Goal: Task Accomplishment & Management: Complete application form

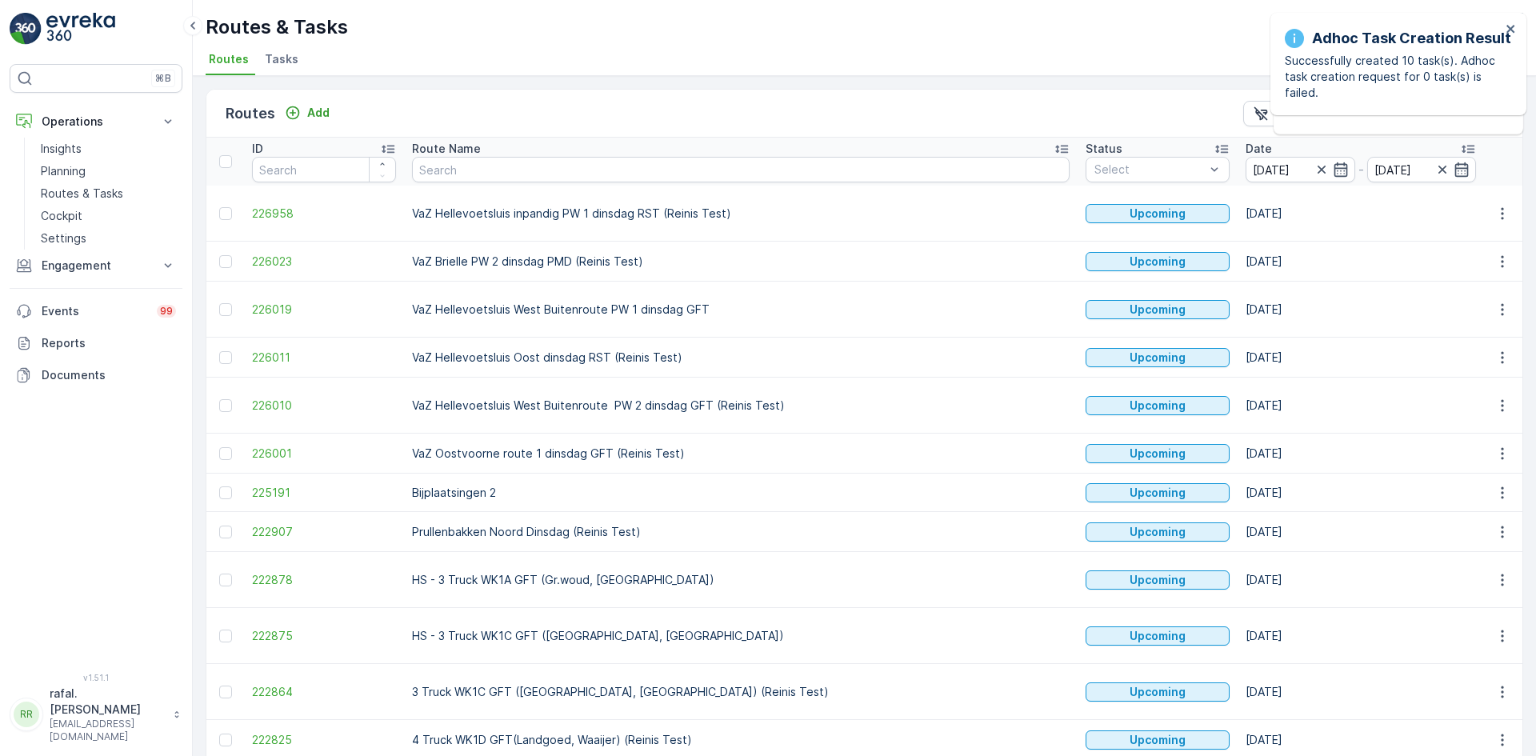
click at [1054, 145] on icon at bounding box center [1062, 149] width 16 height 16
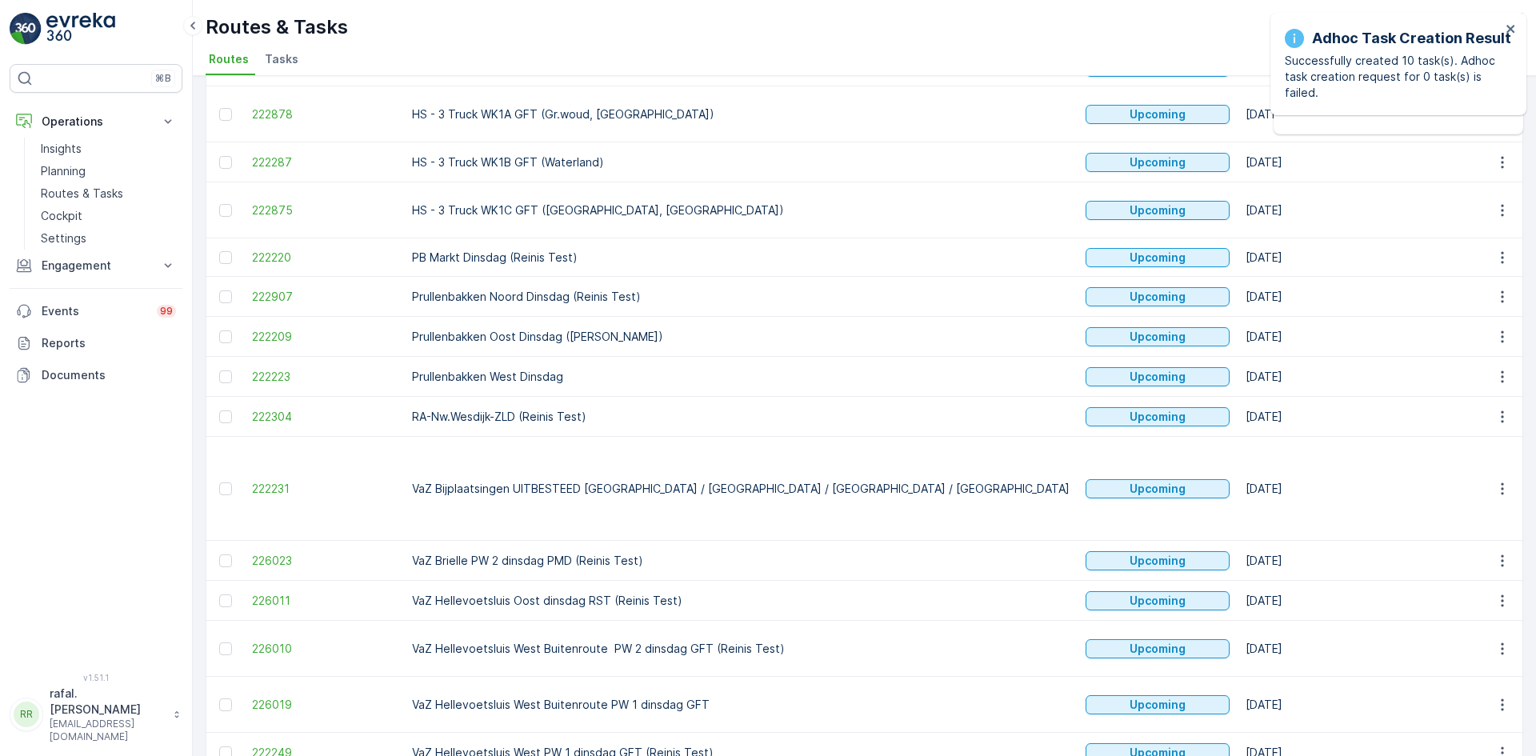
scroll to position [745, 0]
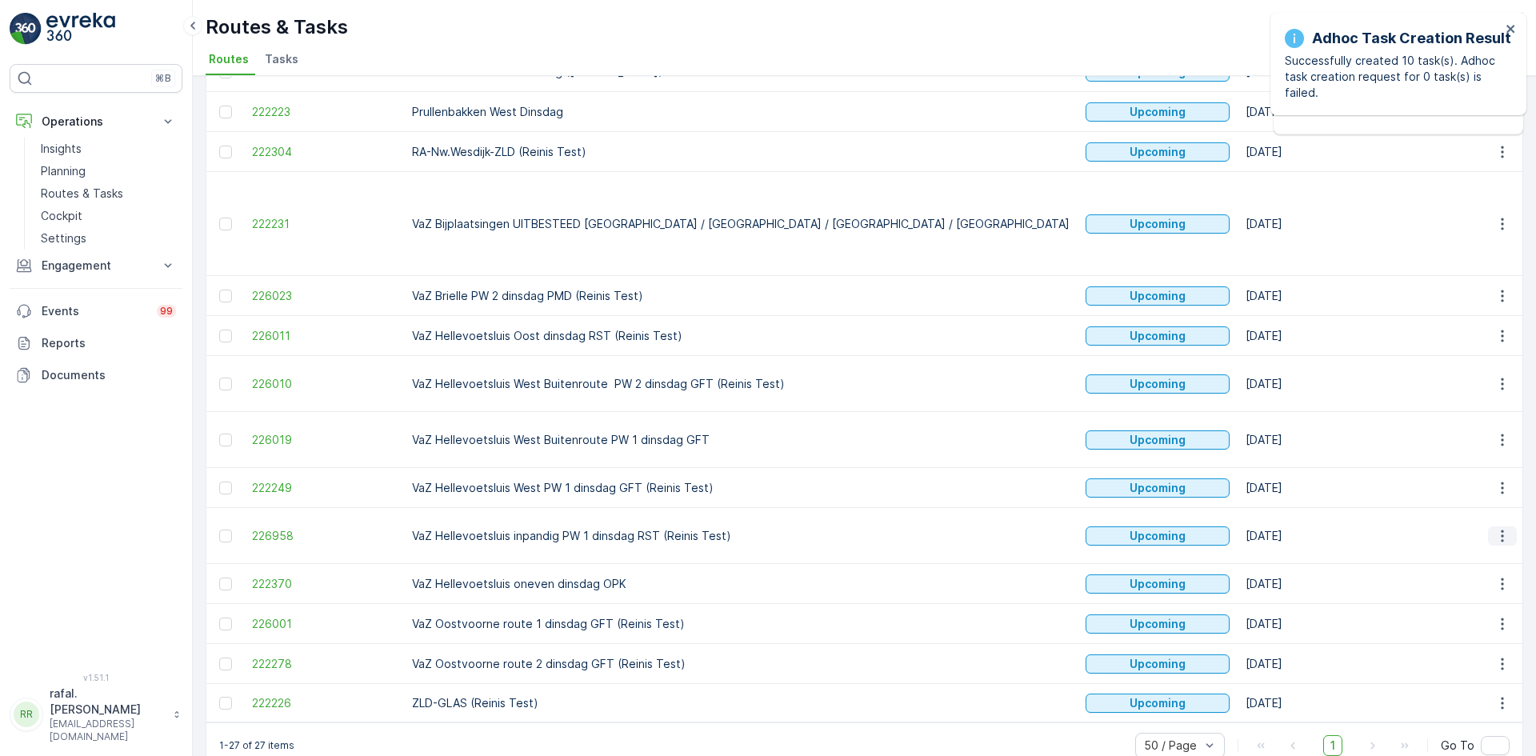
click at [1502, 528] on icon "button" at bounding box center [1503, 536] width 16 height 16
click at [1478, 522] on span "See More Details" at bounding box center [1465, 526] width 93 height 16
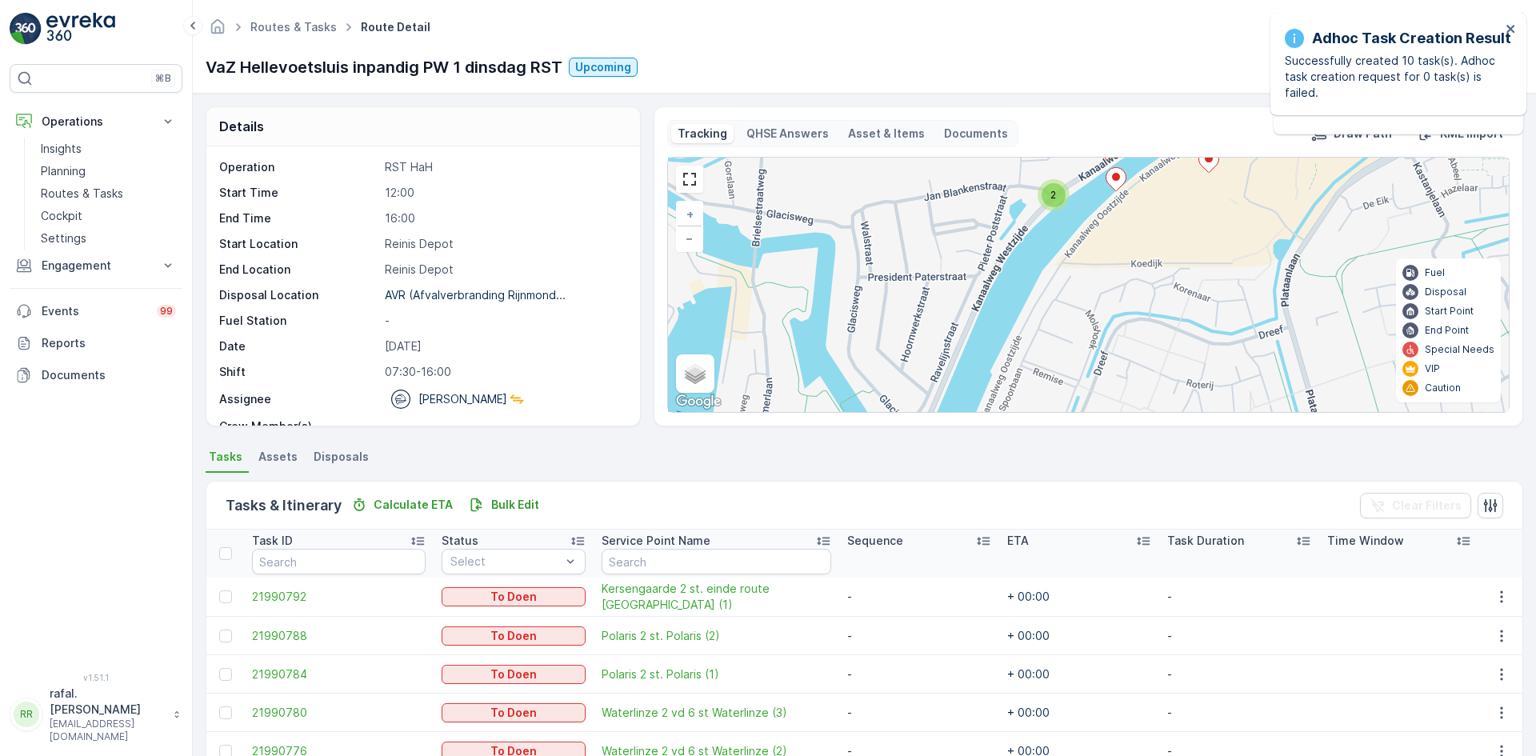
drag, startPoint x: 882, startPoint y: 240, endPoint x: 999, endPoint y: 160, distance: 142.3
click at [999, 160] on div "3 2 2 3 2 + − Satellite Roadmap Terrain Hybrid Leaflet Keyboard shortcuts Map D…" at bounding box center [1088, 285] width 841 height 254
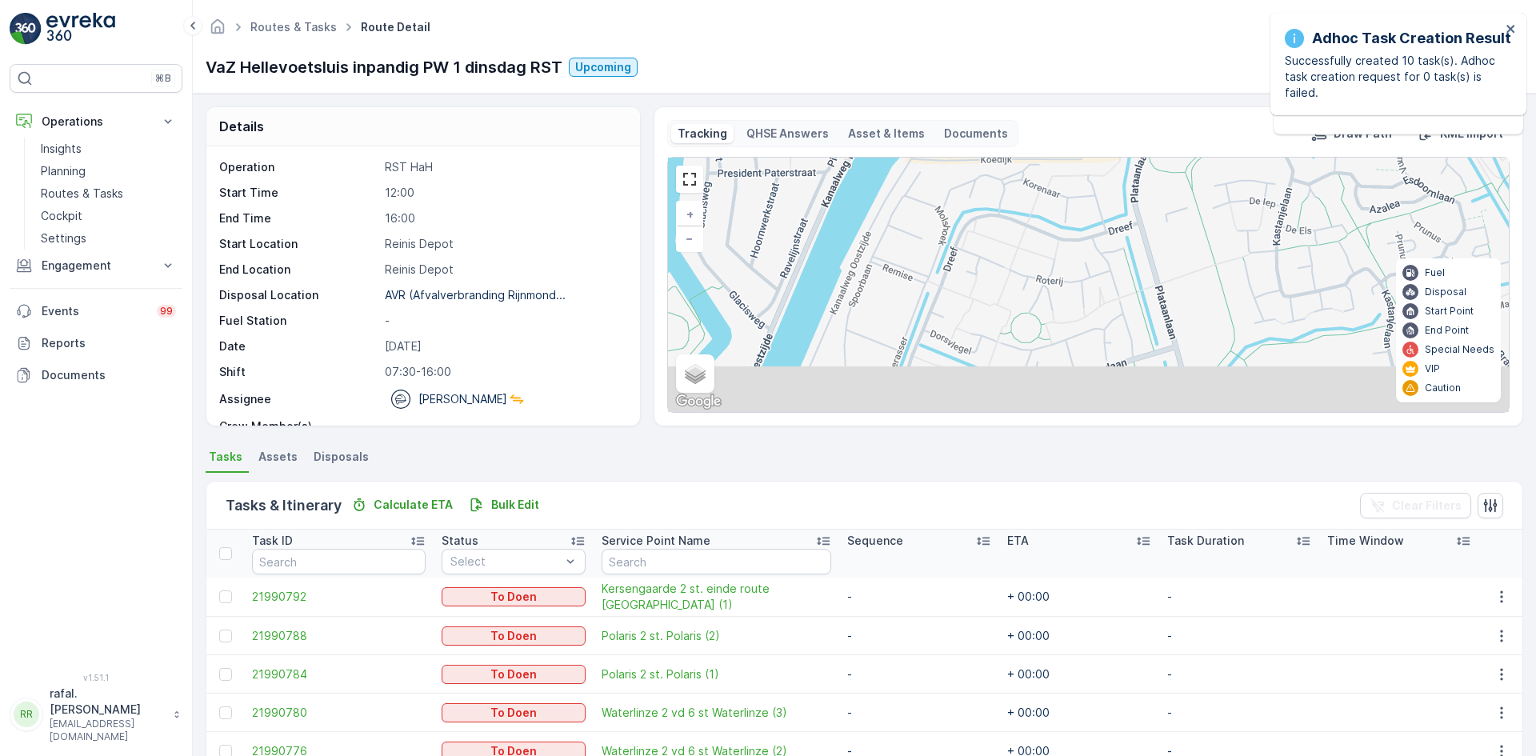
drag, startPoint x: 1085, startPoint y: 328, endPoint x: 973, endPoint y: 162, distance: 200.0
click at [972, 162] on div "3 2 2 3 2 + − Satellite Roadmap Terrain Hybrid Leaflet Keyboard shortcuts Map D…" at bounding box center [1088, 285] width 841 height 254
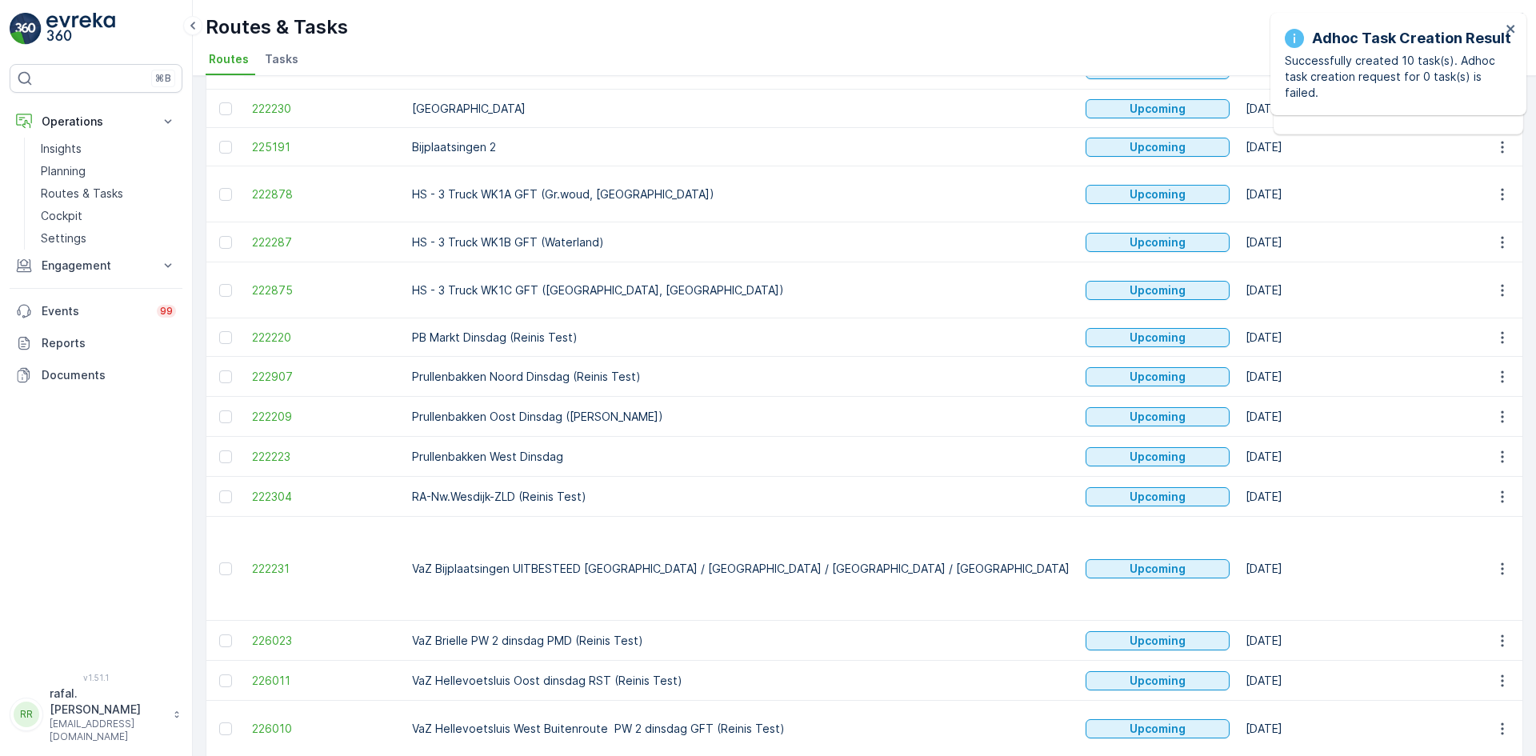
scroll to position [720, 0]
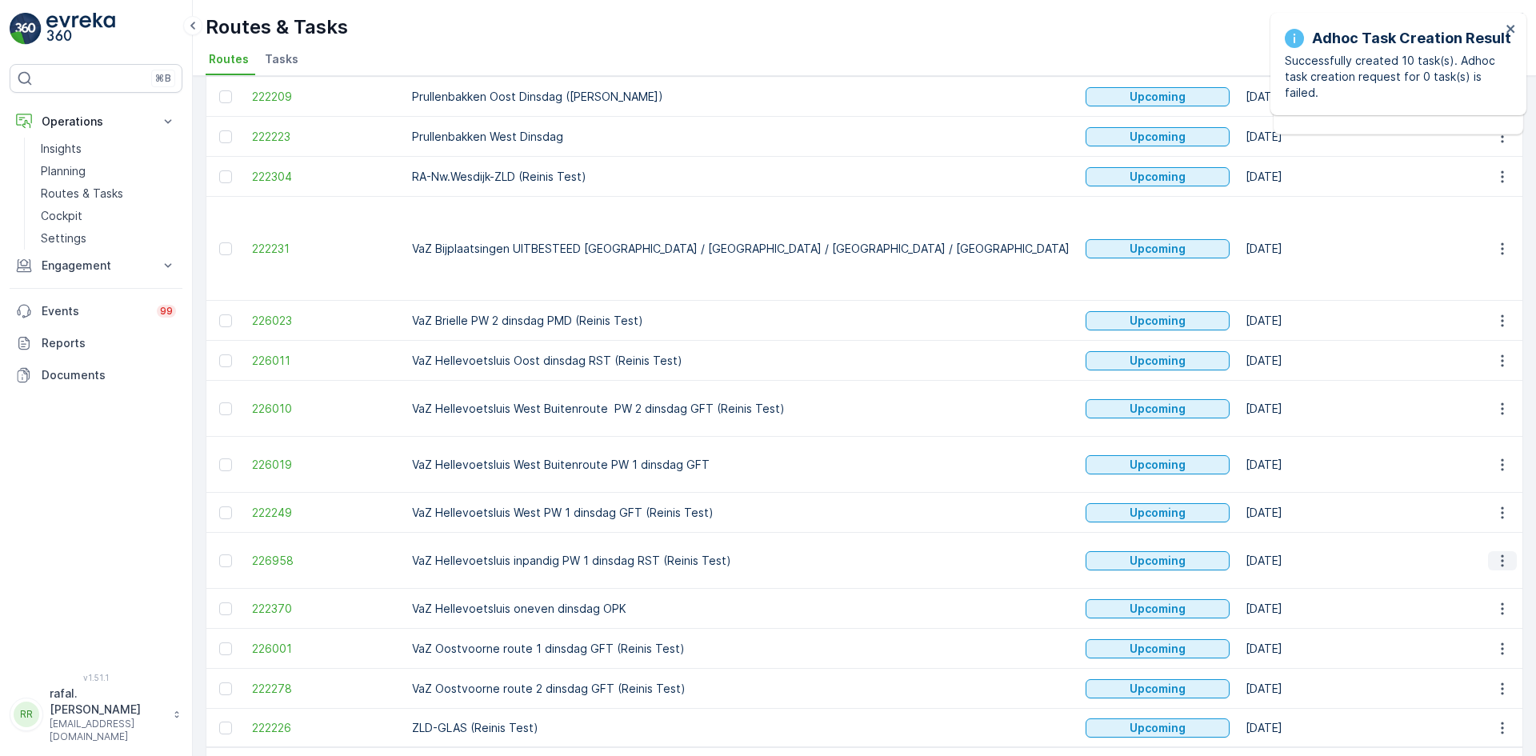
click at [1501, 553] on icon "button" at bounding box center [1503, 561] width 16 height 16
click at [1479, 642] on span "Change Assignee" at bounding box center [1466, 641] width 94 height 16
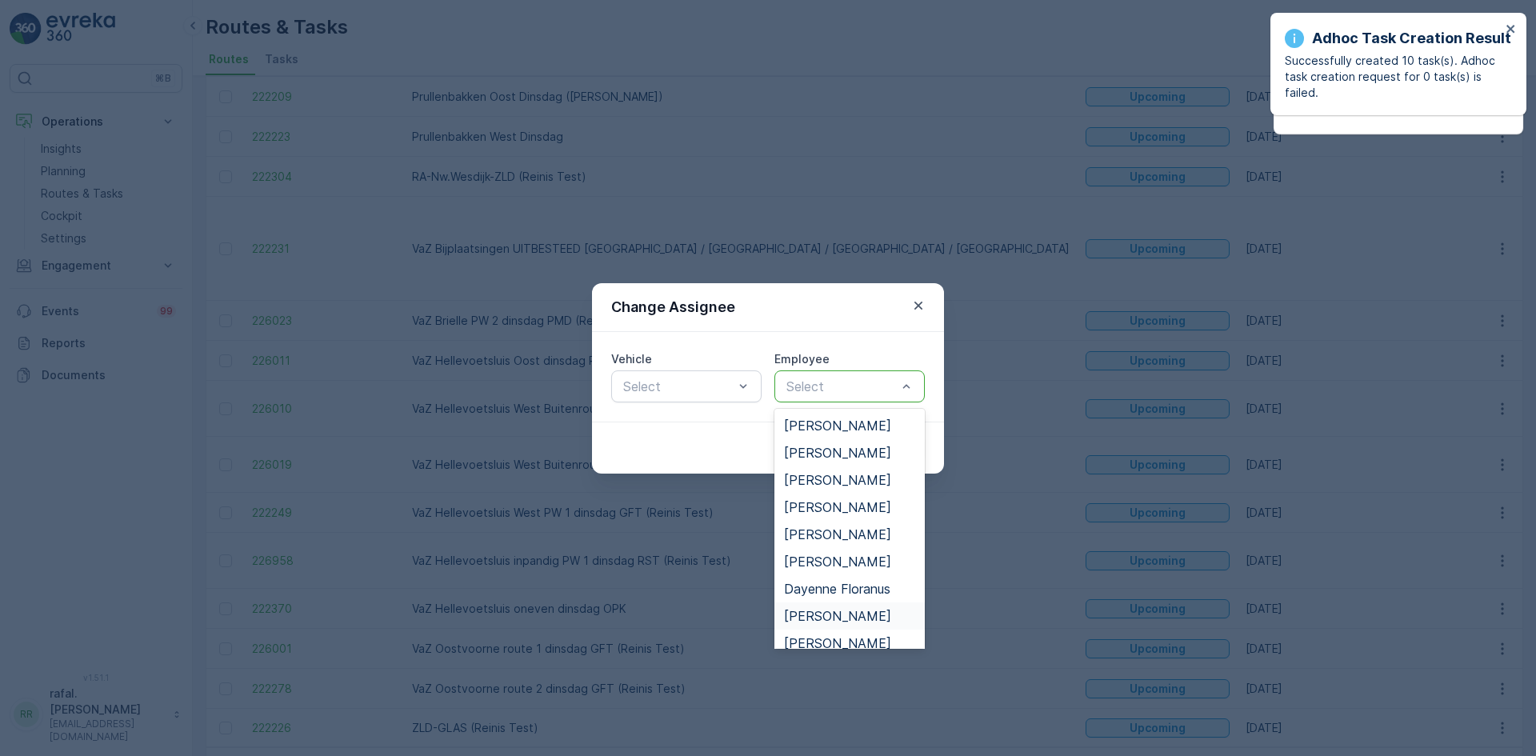
click at [819, 613] on span "[PERSON_NAME]" at bounding box center [837, 616] width 107 height 14
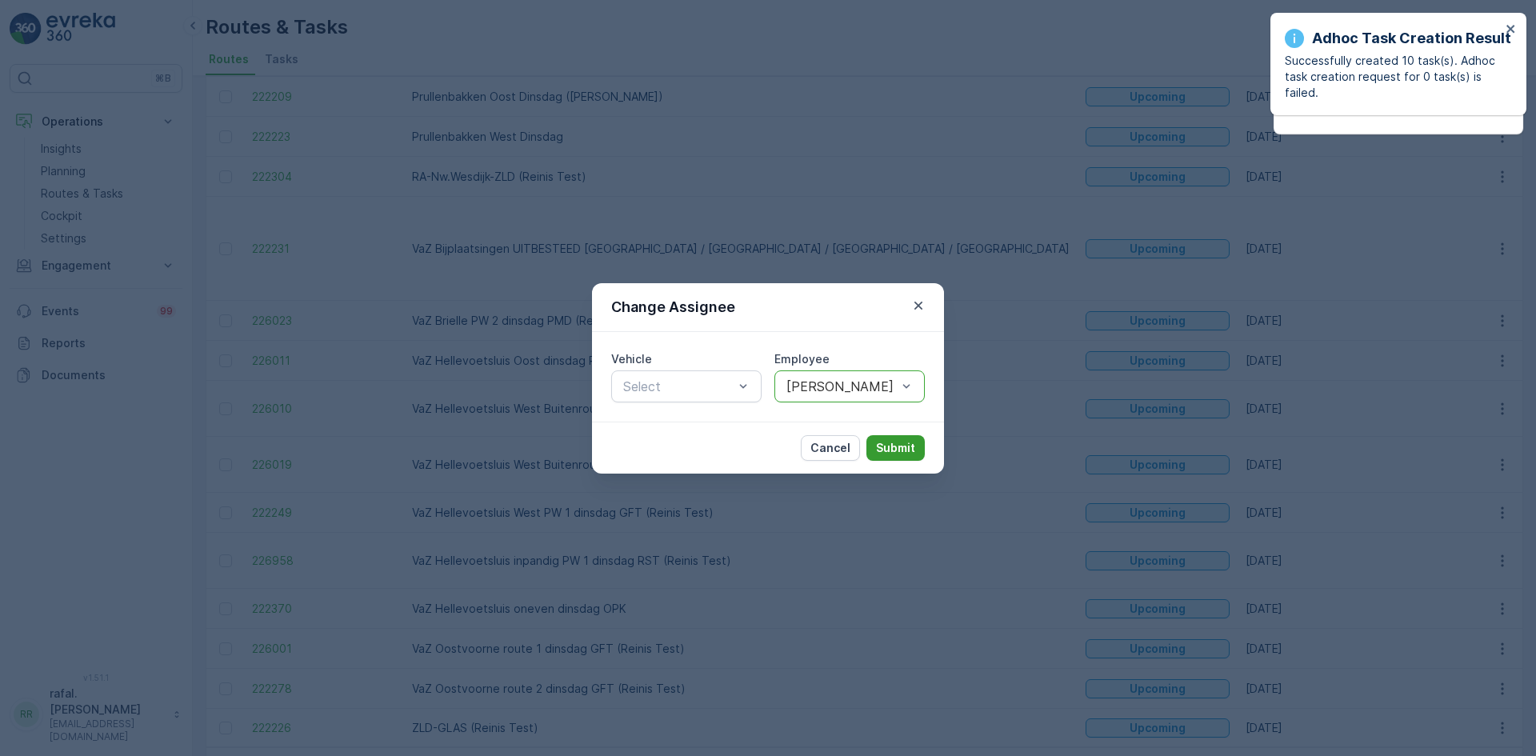
click at [882, 435] on button "Submit" at bounding box center [896, 448] width 58 height 26
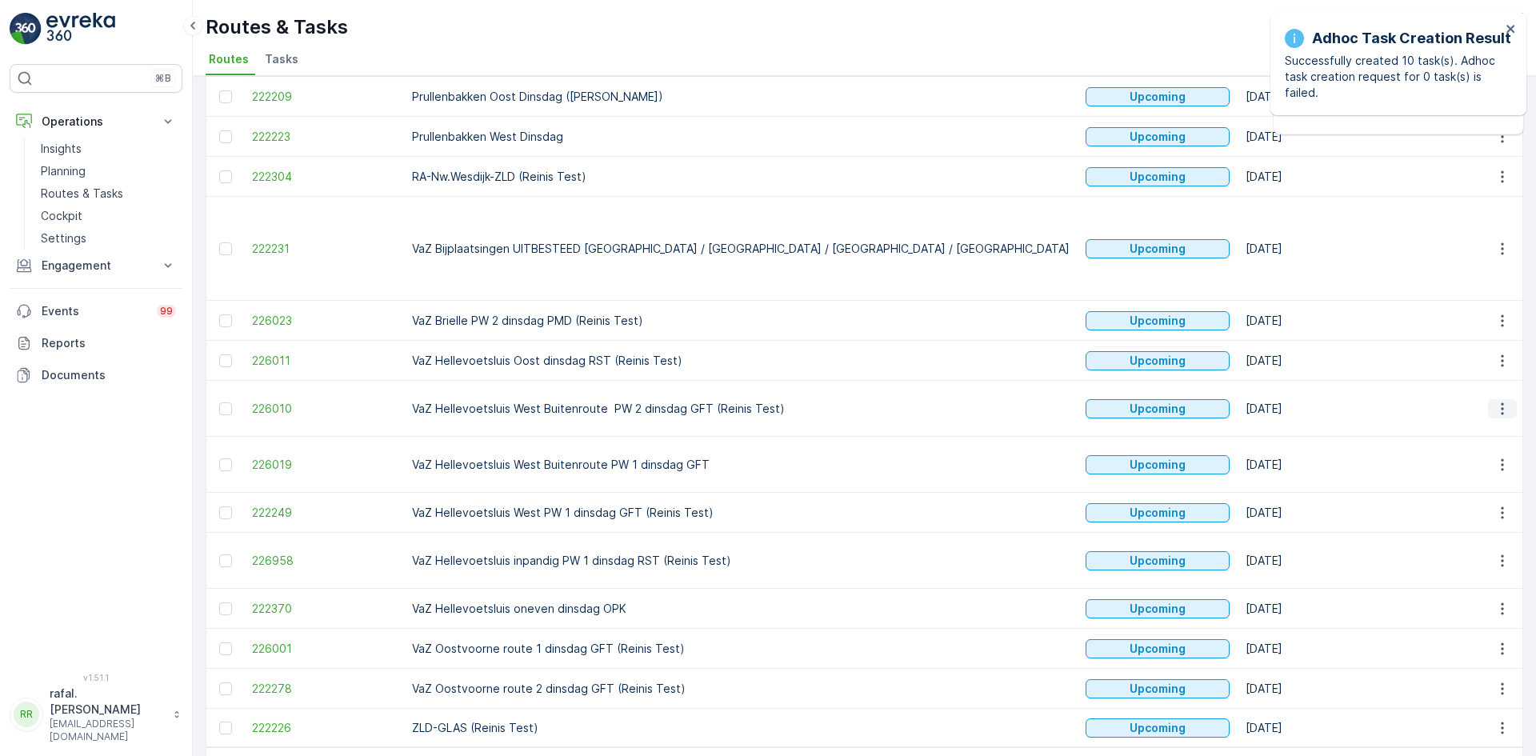
click at [1497, 401] on icon "button" at bounding box center [1503, 409] width 16 height 16
click at [1488, 490] on span "Change Assignee" at bounding box center [1466, 489] width 94 height 16
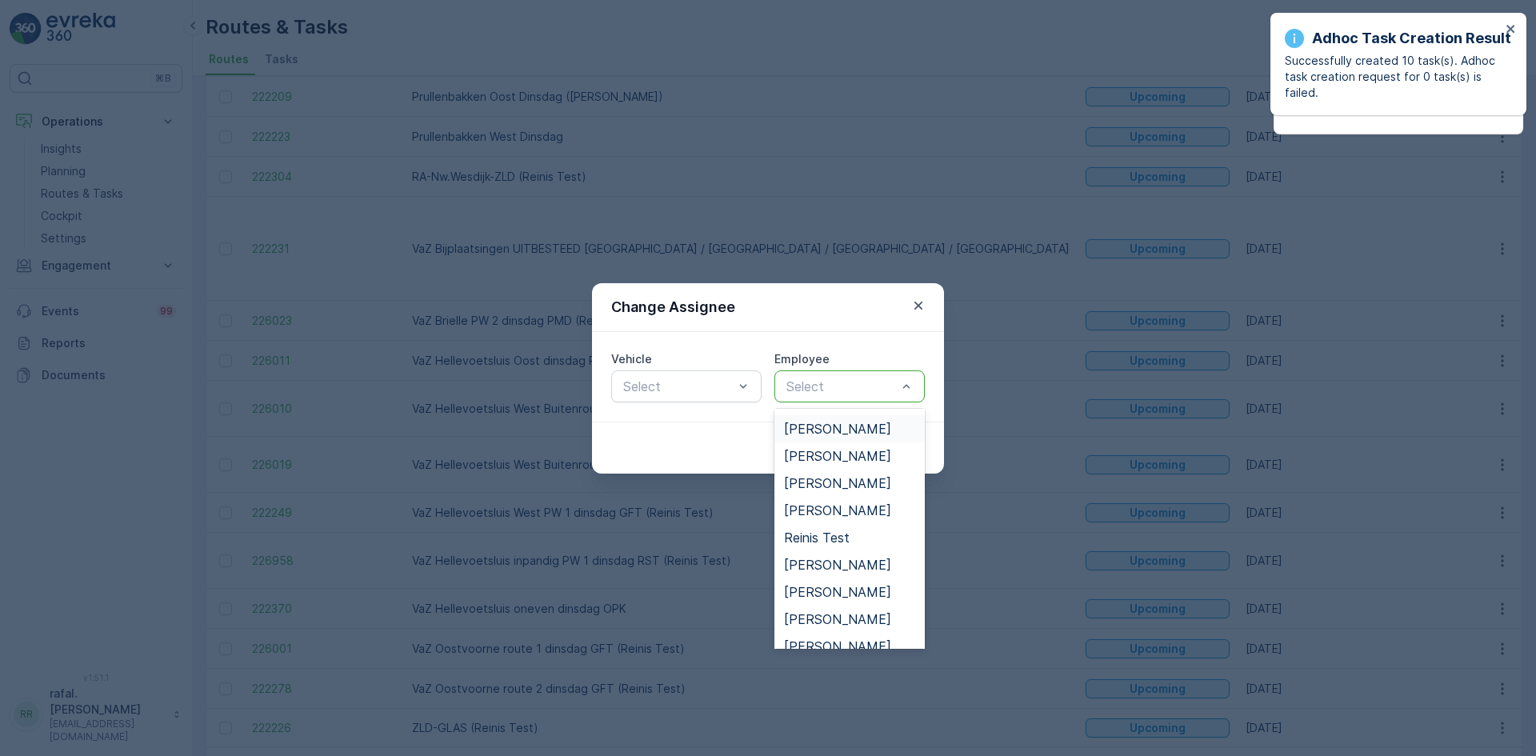
scroll to position [624, 0]
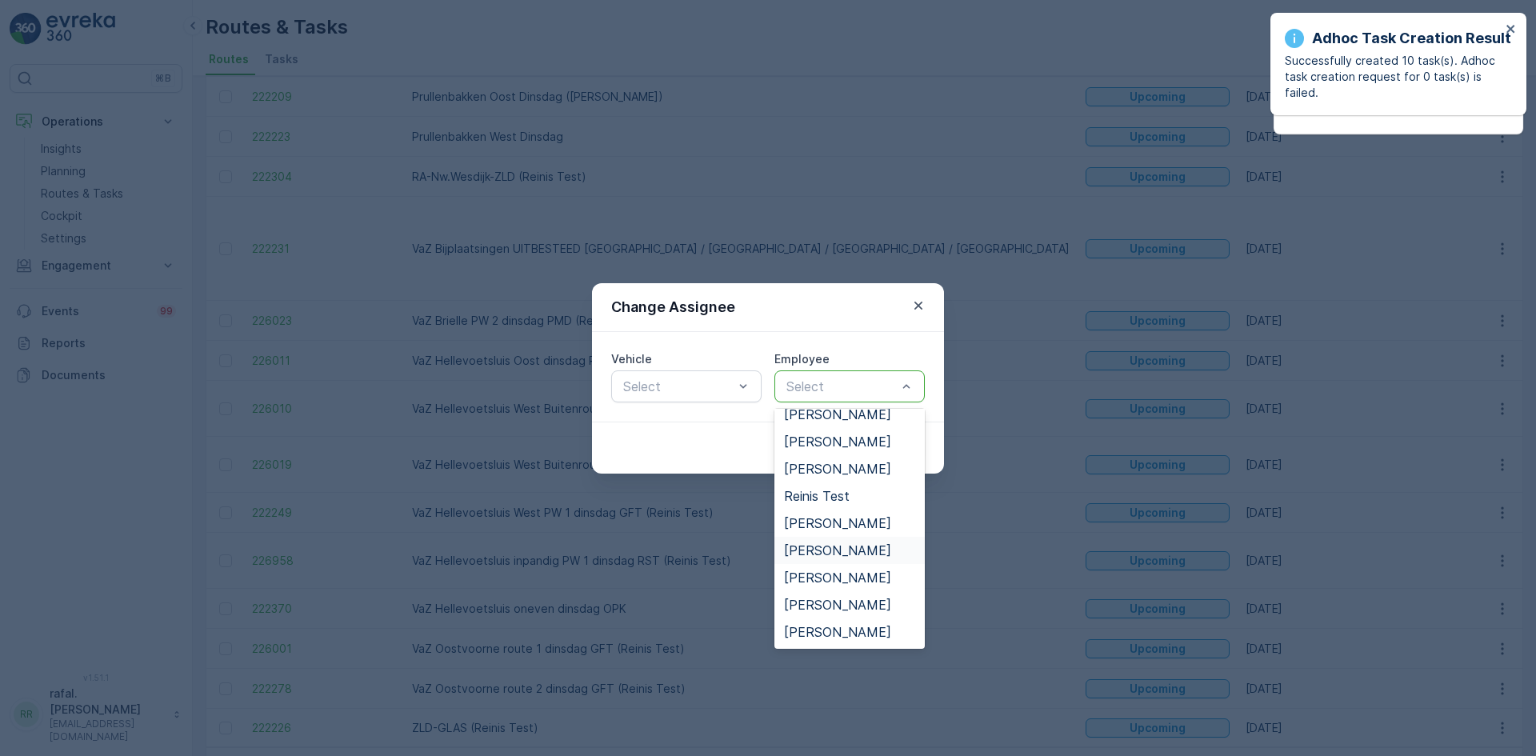
click at [851, 543] on span "[PERSON_NAME]" at bounding box center [837, 550] width 107 height 14
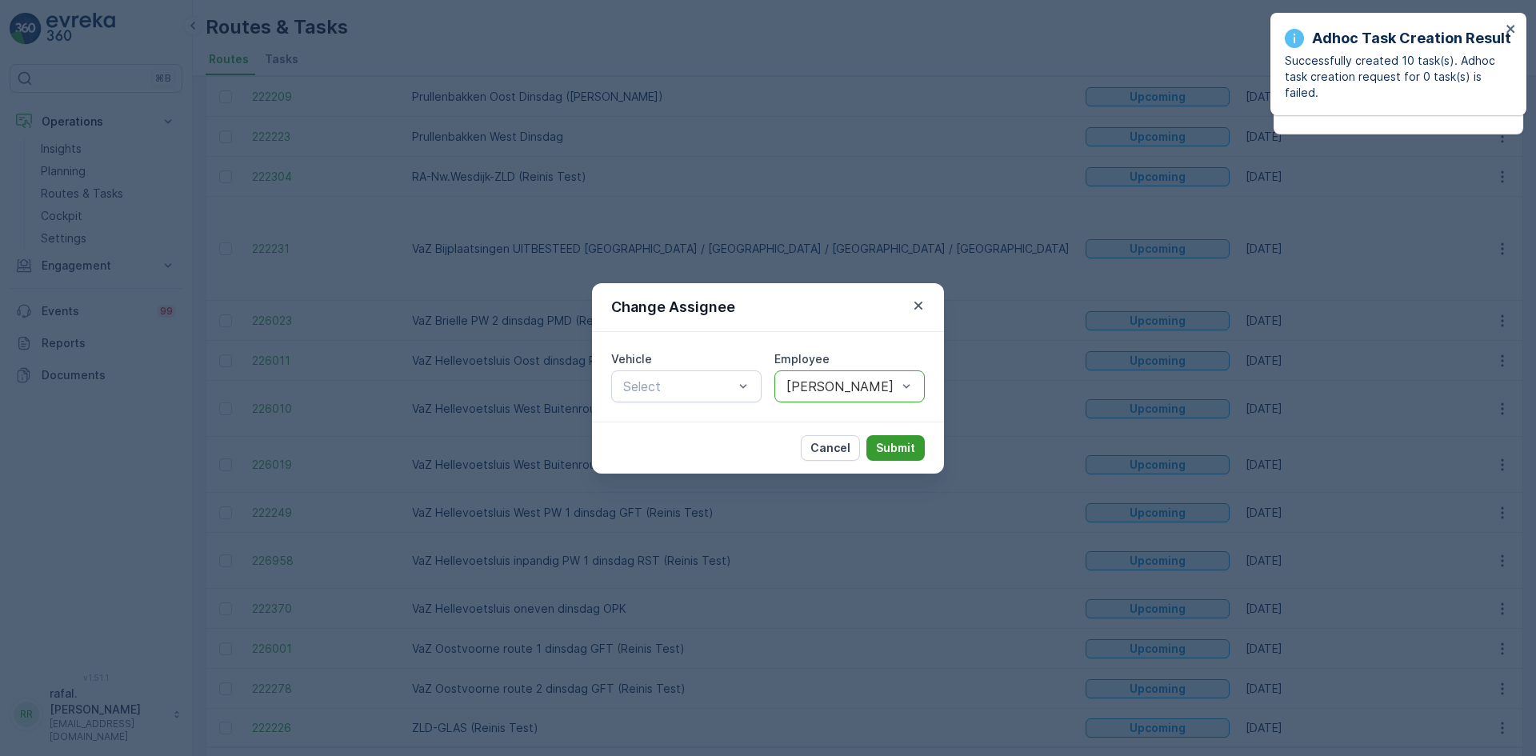
click at [900, 446] on p "Submit" at bounding box center [895, 448] width 39 height 16
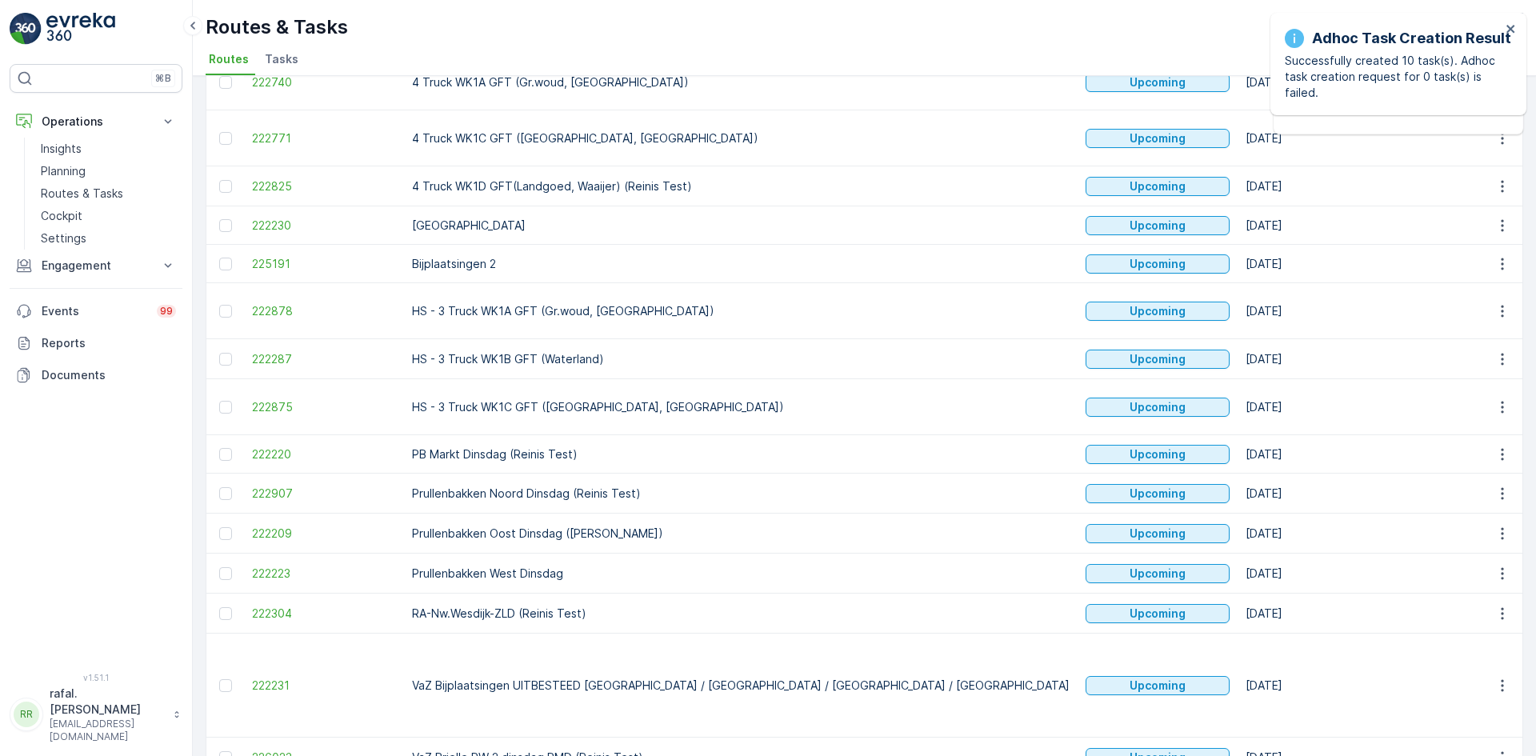
scroll to position [0, 0]
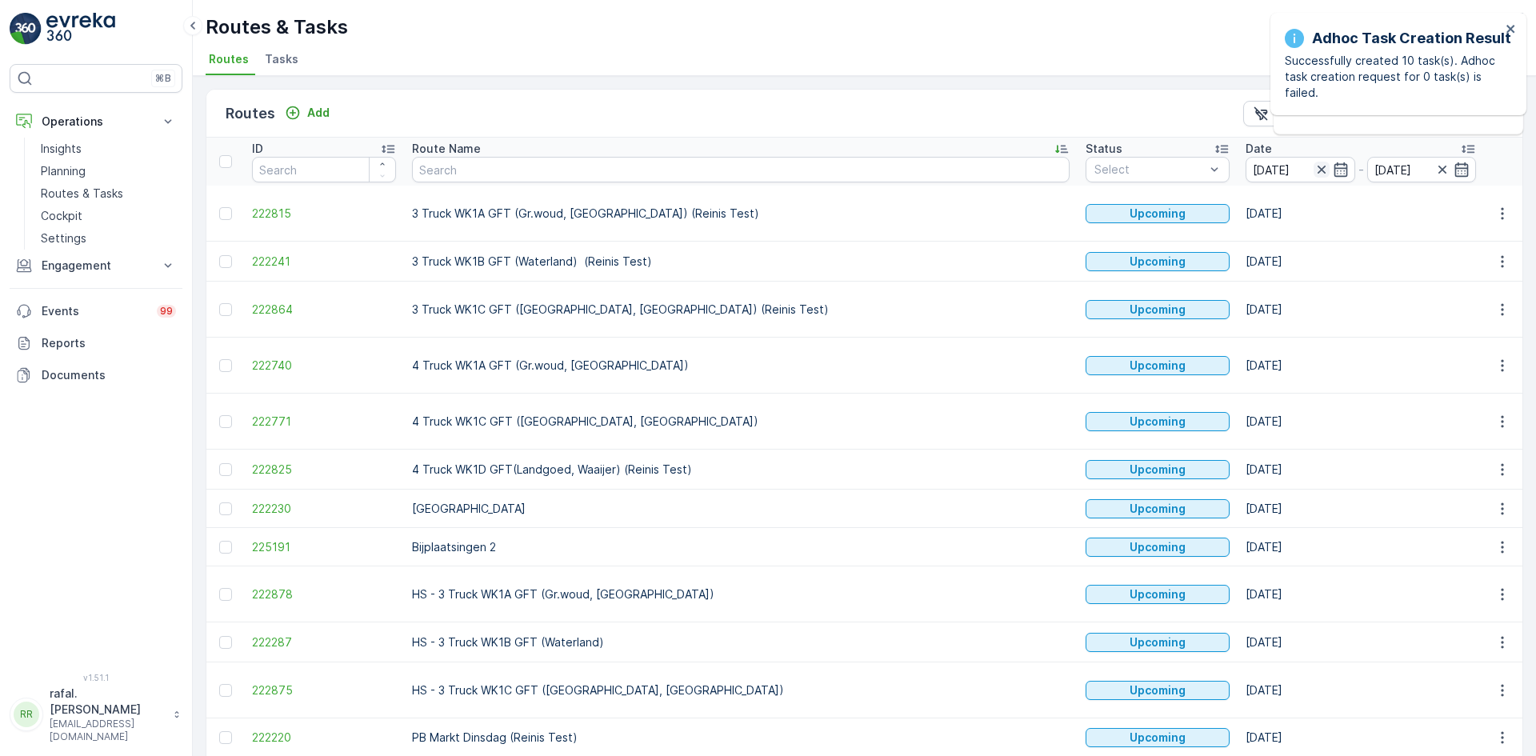
click at [1314, 174] on icon "button" at bounding box center [1322, 170] width 16 height 16
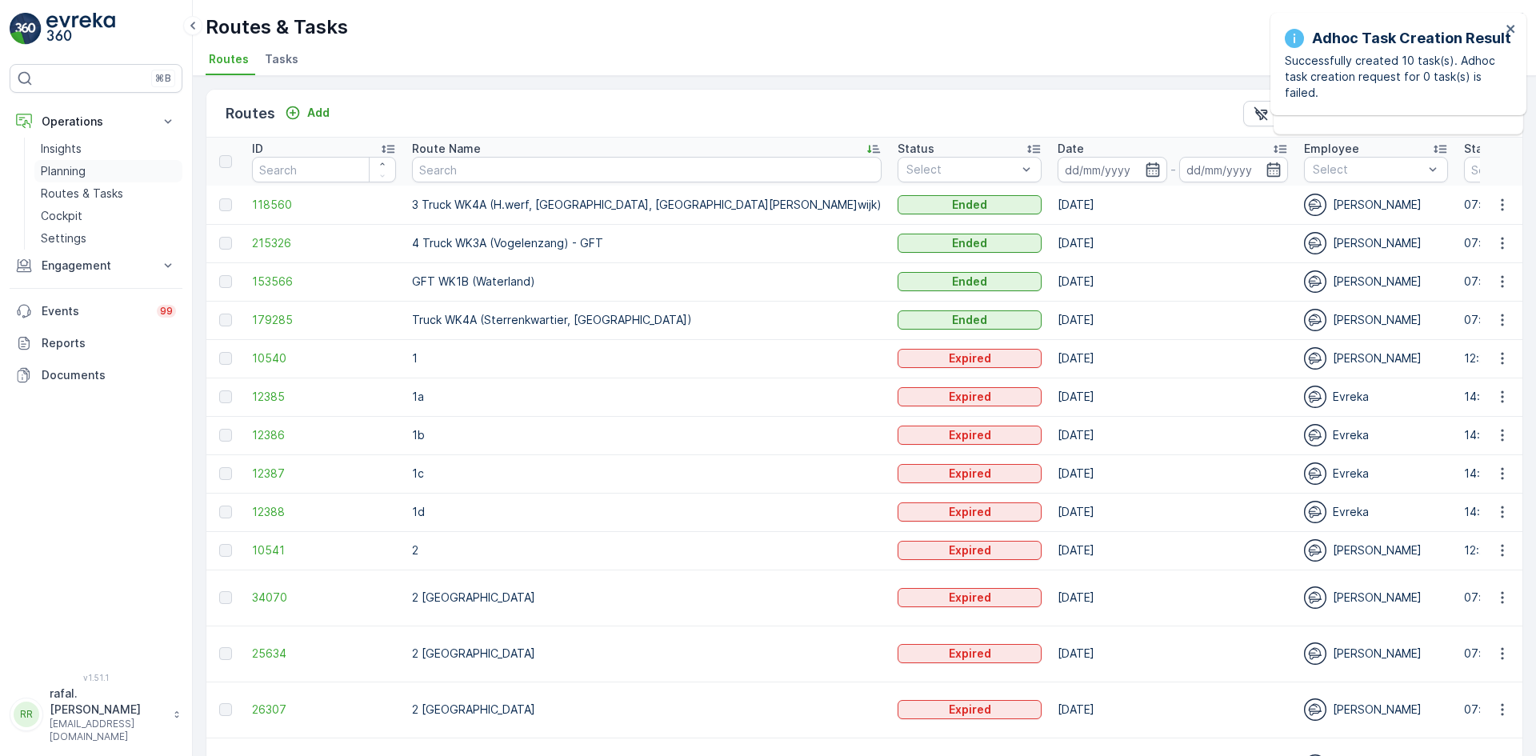
click at [78, 170] on p "Planning" at bounding box center [63, 171] width 45 height 16
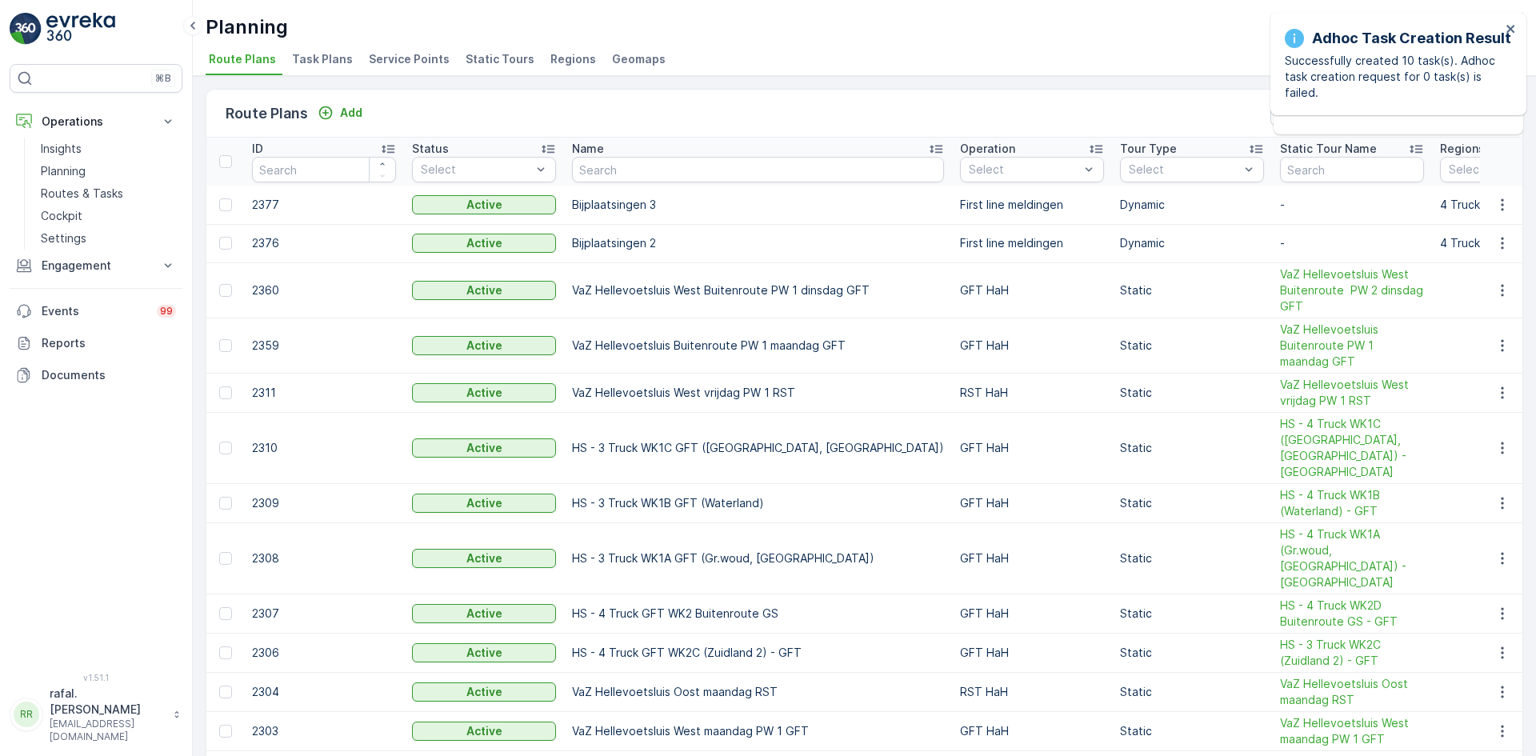
click at [478, 58] on span "Static Tours" at bounding box center [500, 59] width 69 height 16
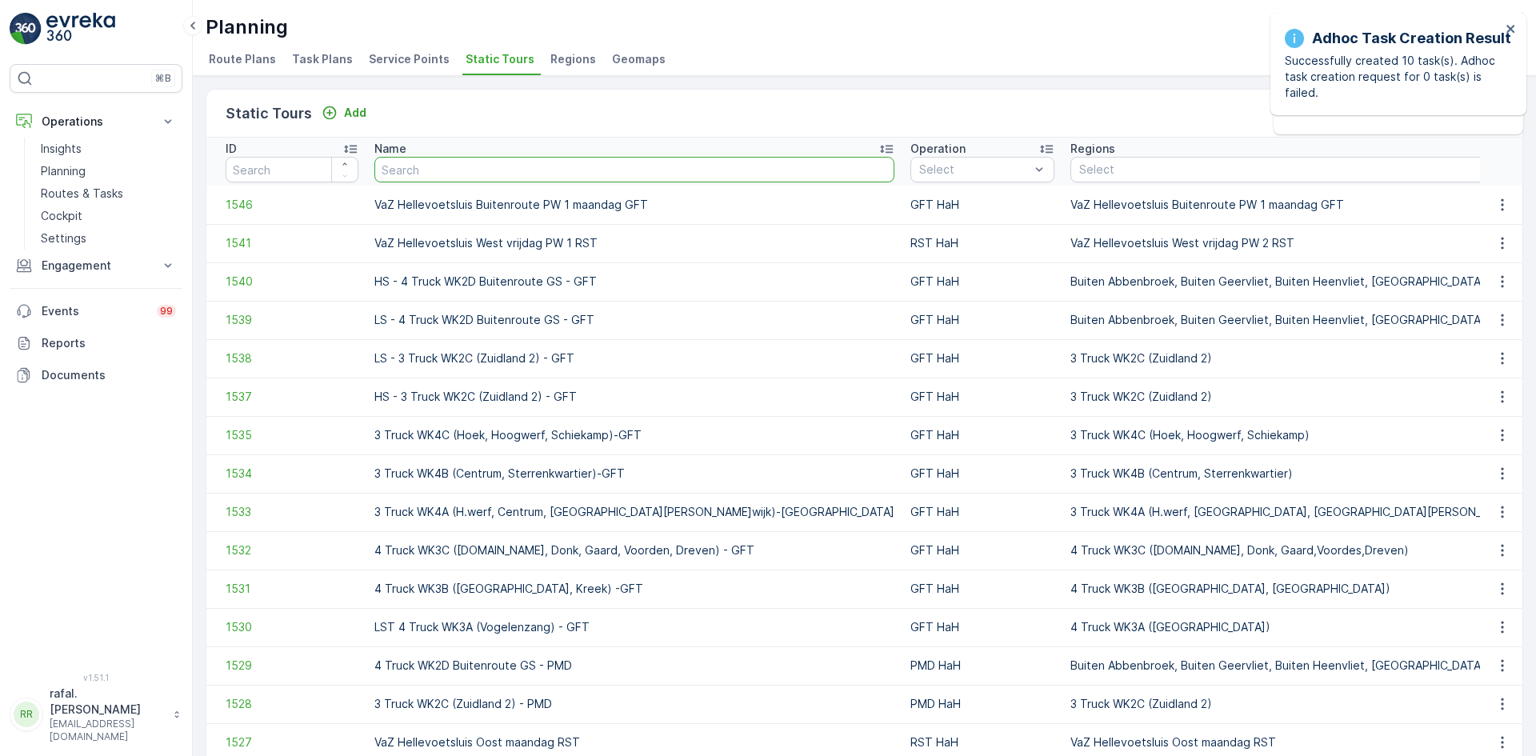
click at [498, 168] on input "text" at bounding box center [634, 170] width 520 height 26
type input "hell"
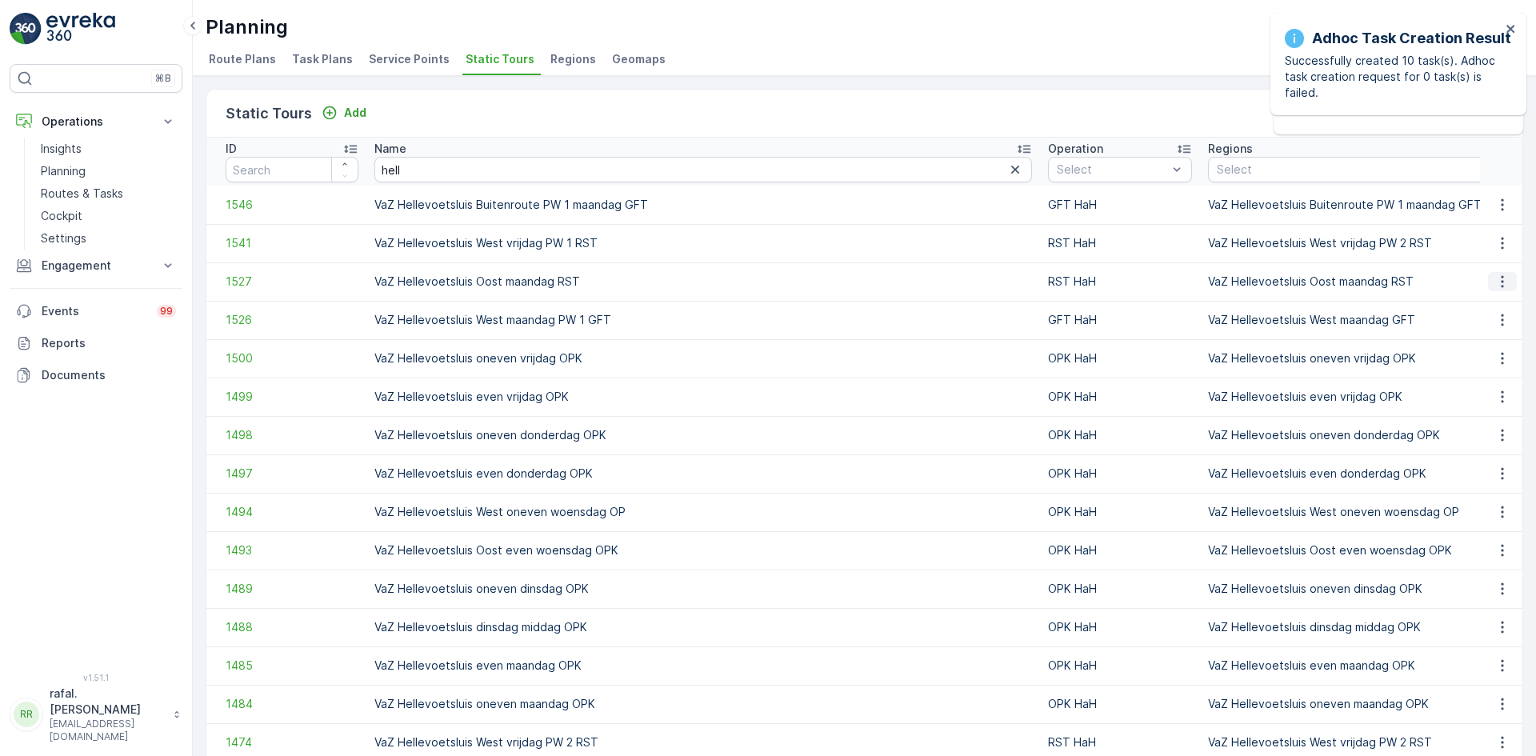
click at [1502, 282] on icon "button" at bounding box center [1503, 282] width 16 height 16
click at [1498, 352] on span "Add Ad Hoc Route" at bounding box center [1478, 350] width 100 height 16
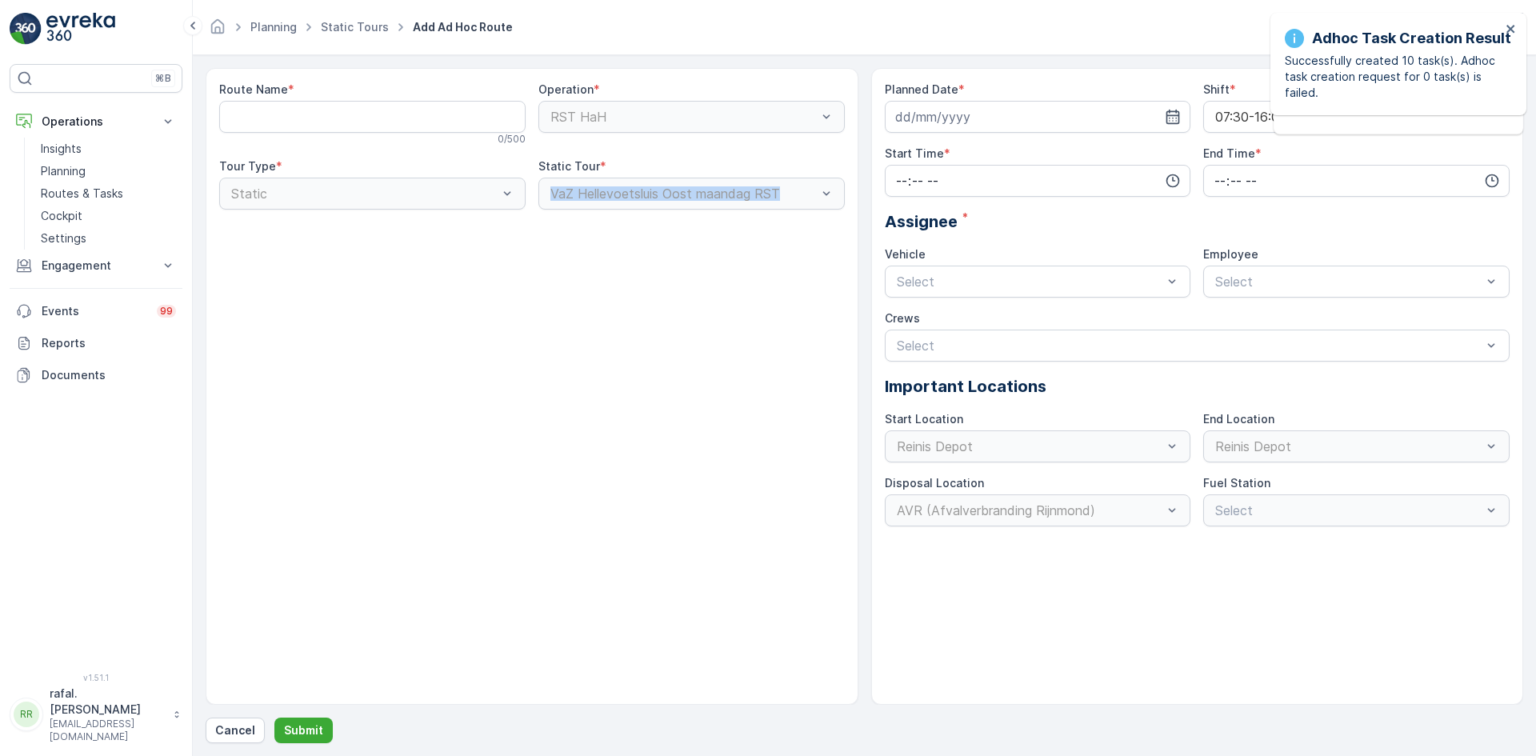
drag, startPoint x: 548, startPoint y: 194, endPoint x: 791, endPoint y: 198, distance: 243.3
click at [791, 198] on div "VaZ Hellevoetsluis Oost maandag RST" at bounding box center [691, 194] width 306 height 32
copy div "VaZ Hellevoetsluis Oost maandag RST"
click at [381, 114] on Name "Route Name" at bounding box center [372, 117] width 306 height 32
paste Name "VaZ Hellevoetsluis Oost maandag RST"
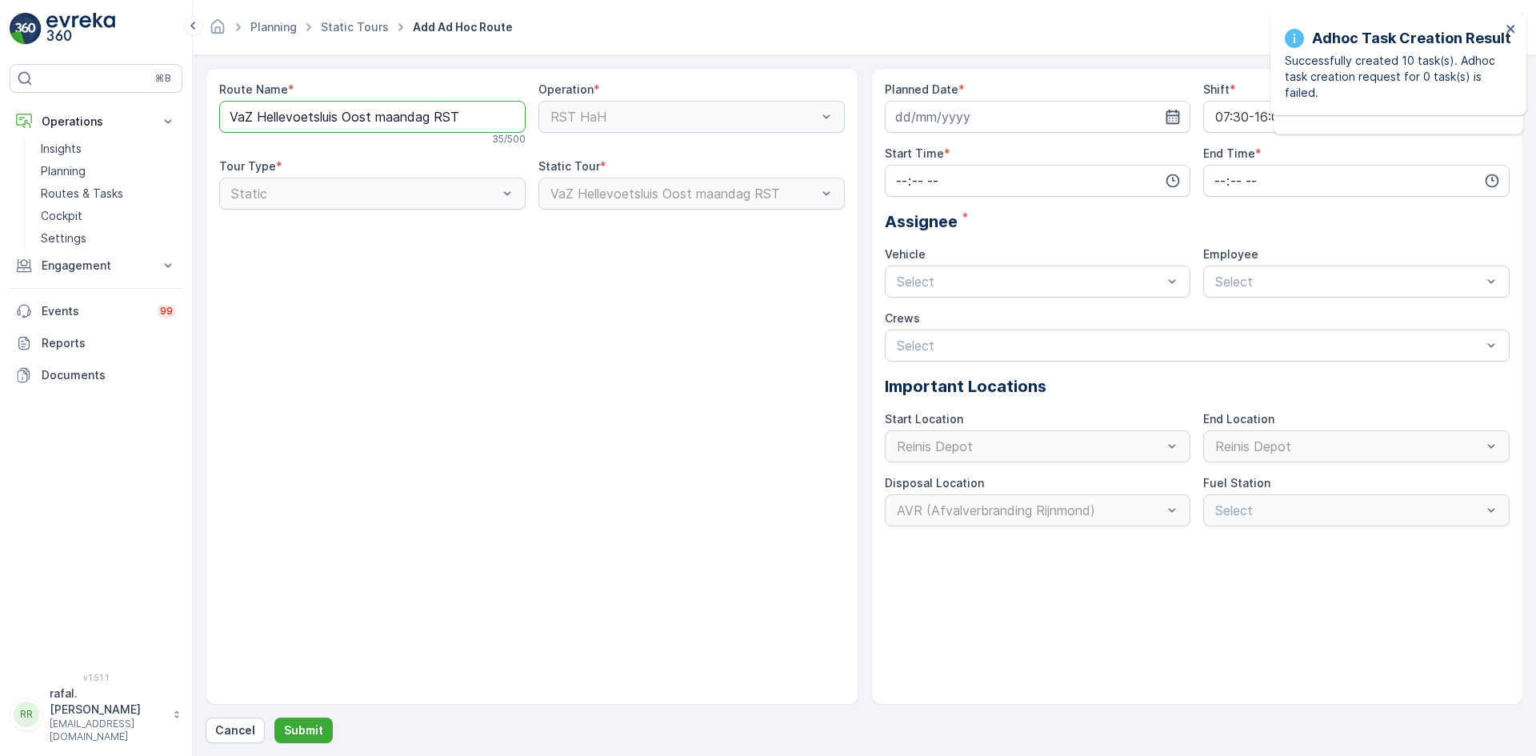
type Name "VaZ Hellevoetsluis Oost maandag RST"
click at [1170, 117] on icon "button" at bounding box center [1173, 117] width 16 height 16
click at [936, 250] on div "6" at bounding box center [941, 251] width 26 height 26
type input "[DATE]"
click at [1169, 176] on icon "button" at bounding box center [1174, 181] width 14 height 14
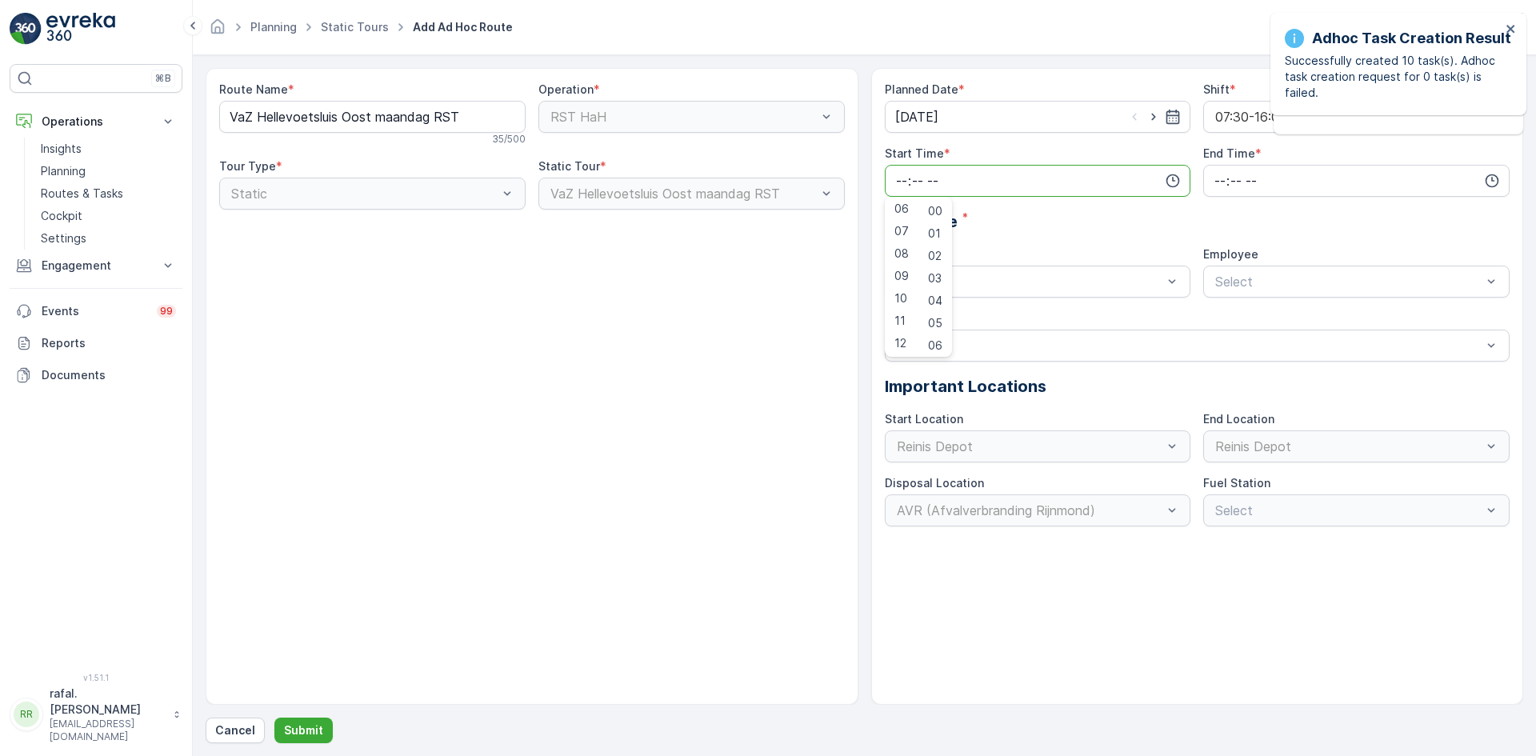
scroll to position [240, 0]
click at [905, 238] on span "12" at bounding box center [901, 240] width 12 height 16
type input "12:00"
click at [1261, 179] on input "time" at bounding box center [1356, 181] width 306 height 32
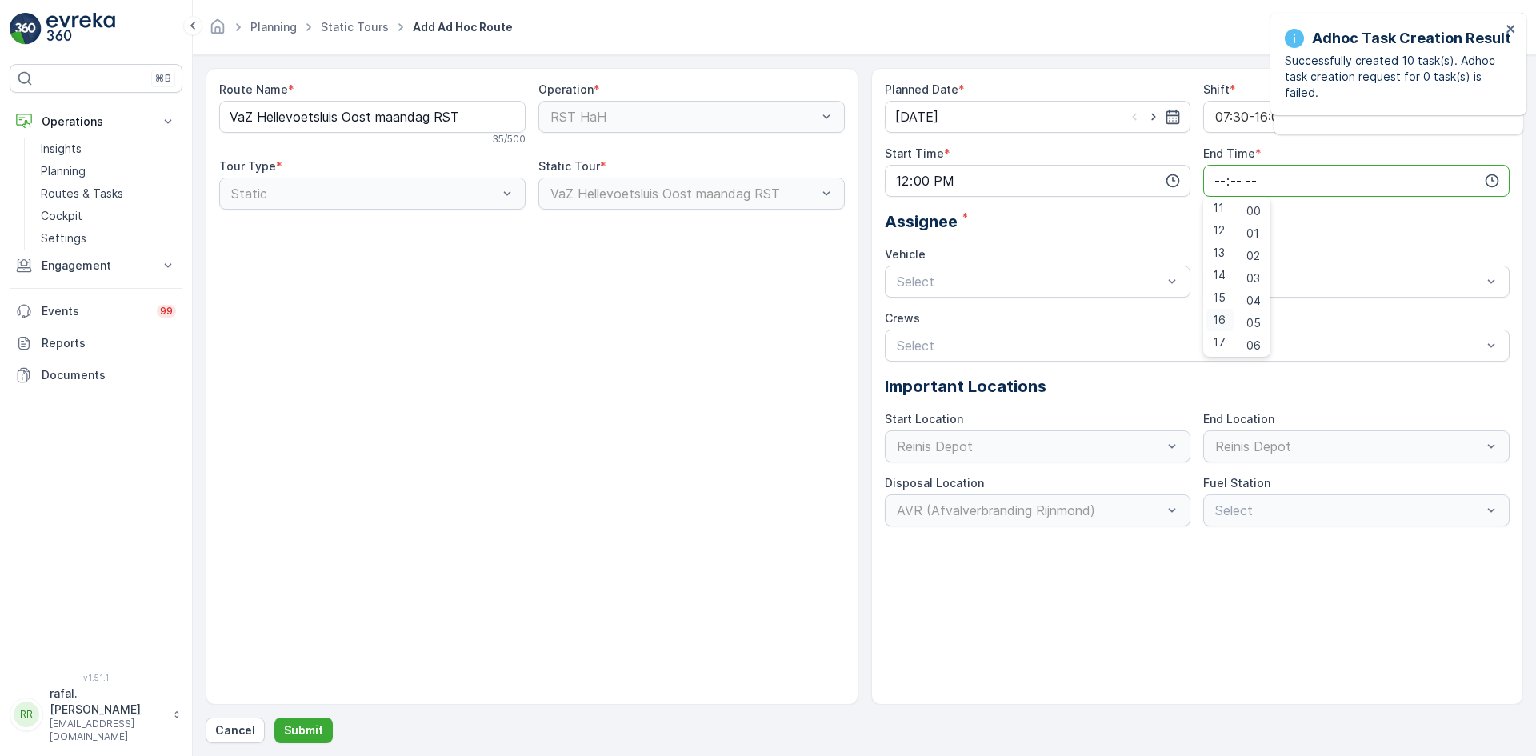
click at [1219, 319] on span "16" at bounding box center [1219, 320] width 13 height 16
type input "16:00"
click at [1125, 223] on div "Assignee *" at bounding box center [1198, 222] width 626 height 24
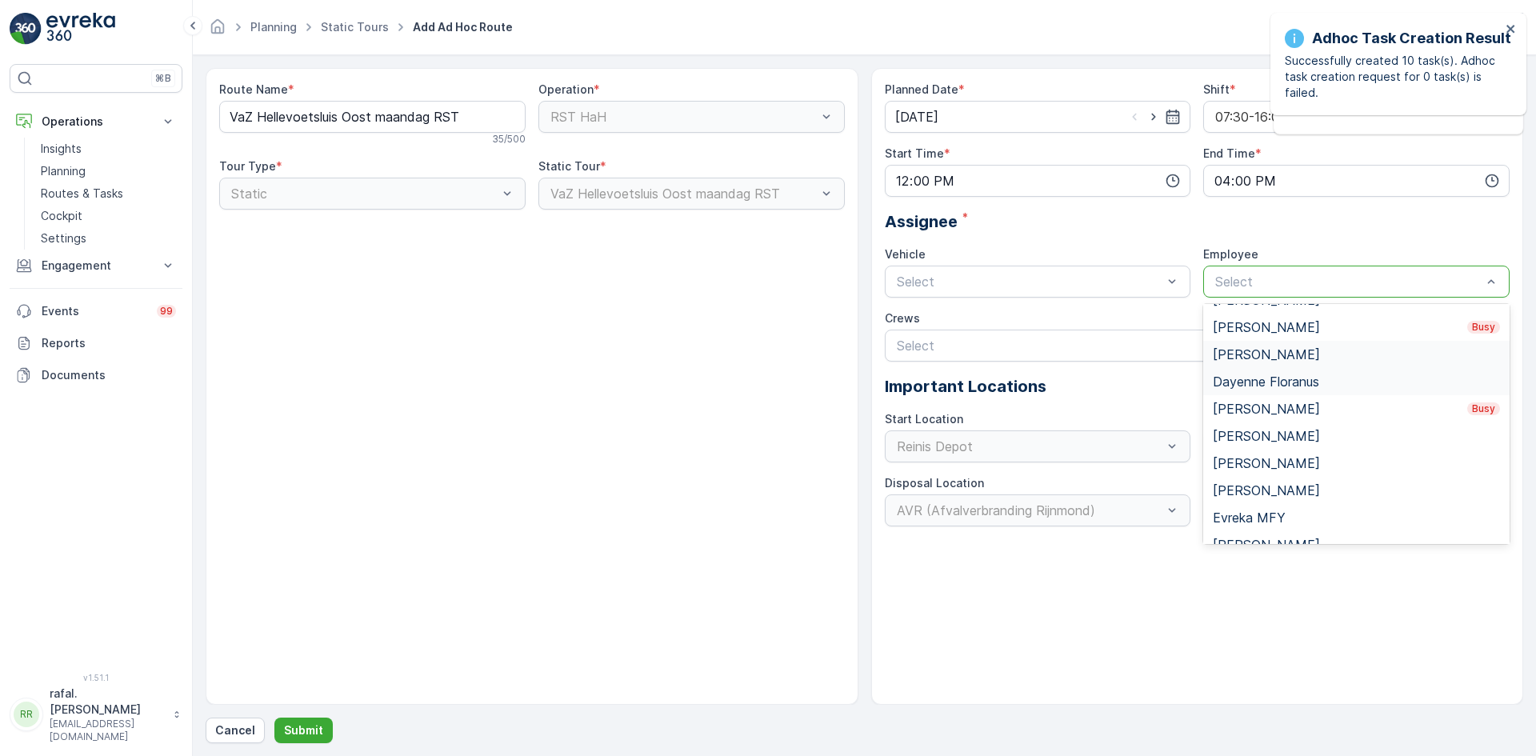
scroll to position [80, 0]
click at [1286, 424] on div "[PERSON_NAME] Busy" at bounding box center [1356, 431] width 287 height 14
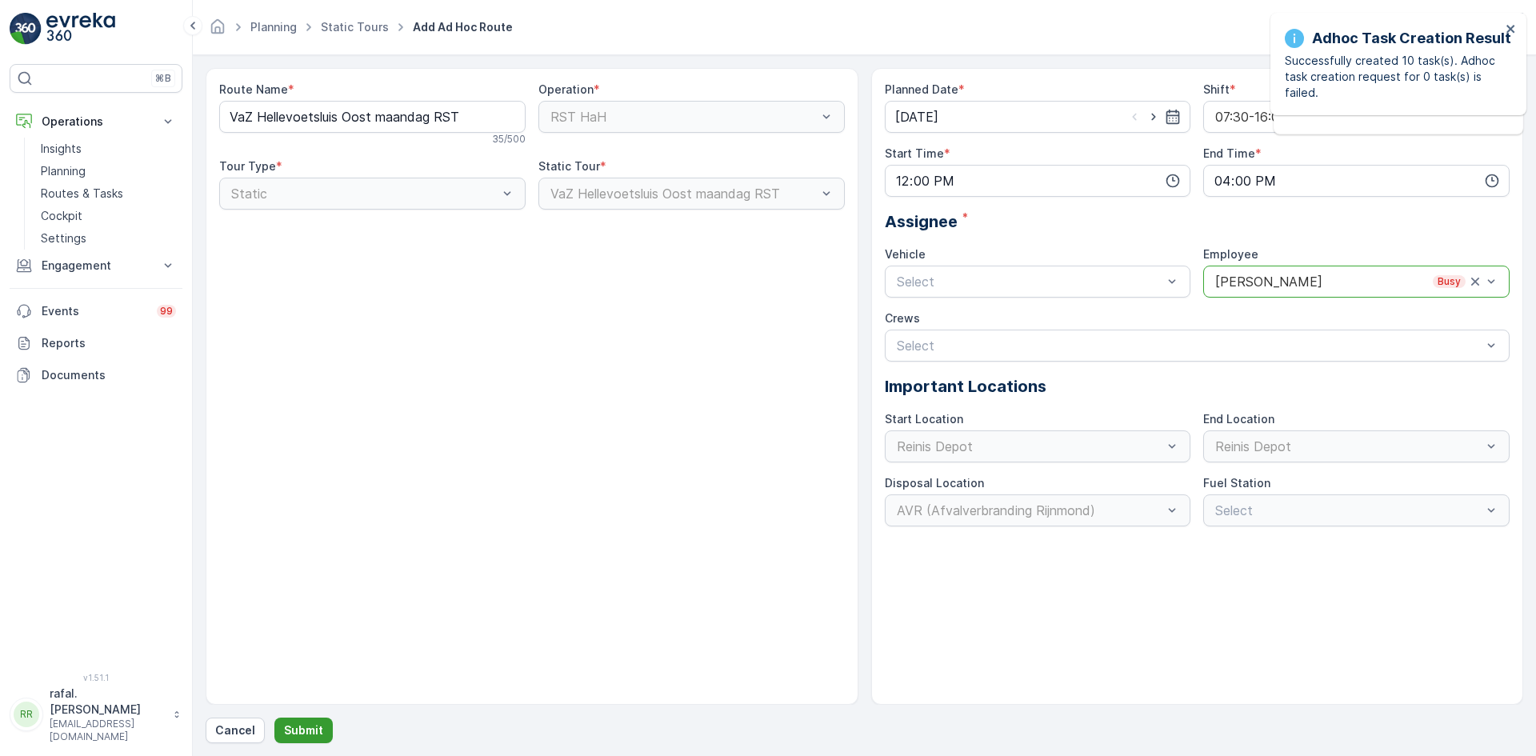
click at [307, 724] on p "Submit" at bounding box center [303, 731] width 39 height 16
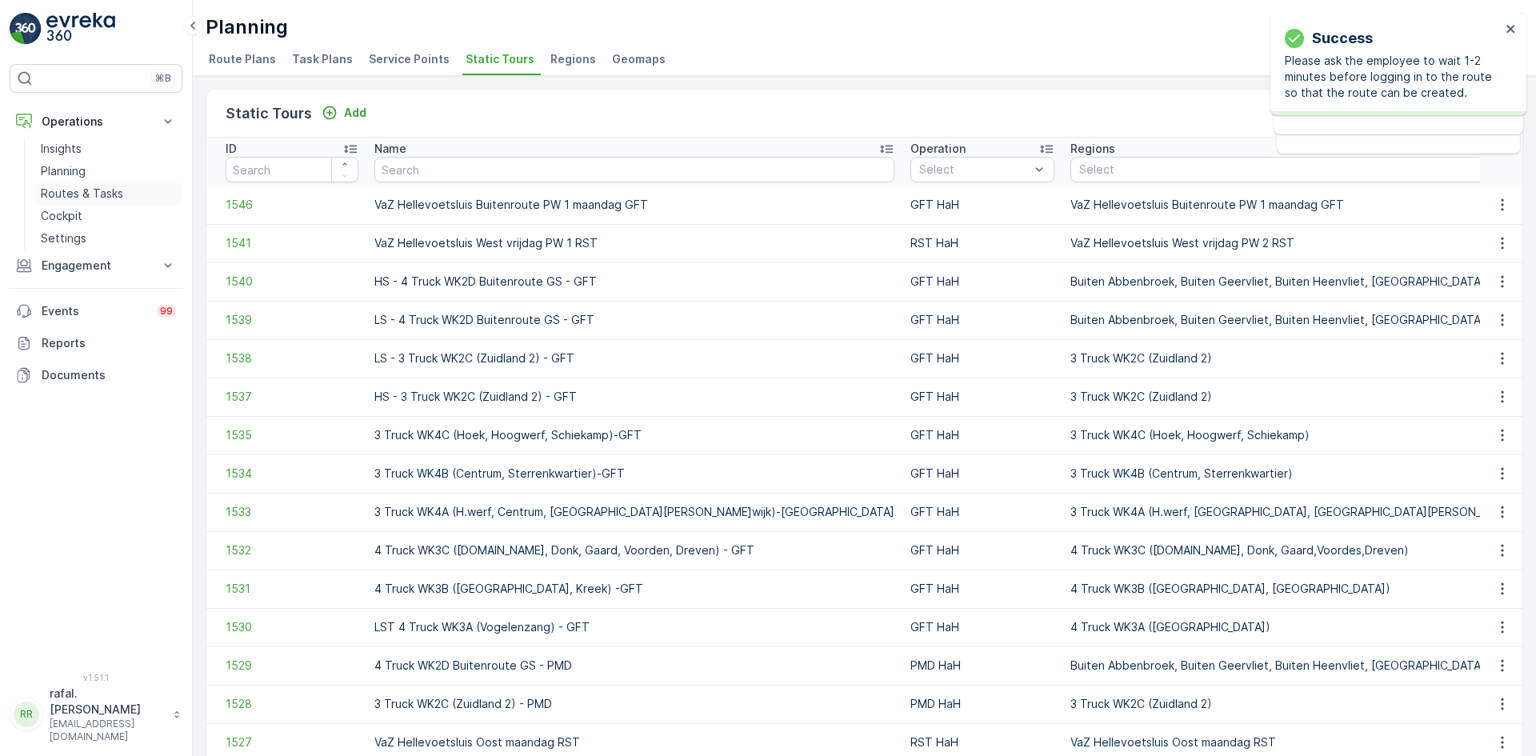
click at [106, 191] on p "Routes & Tasks" at bounding box center [82, 194] width 82 height 16
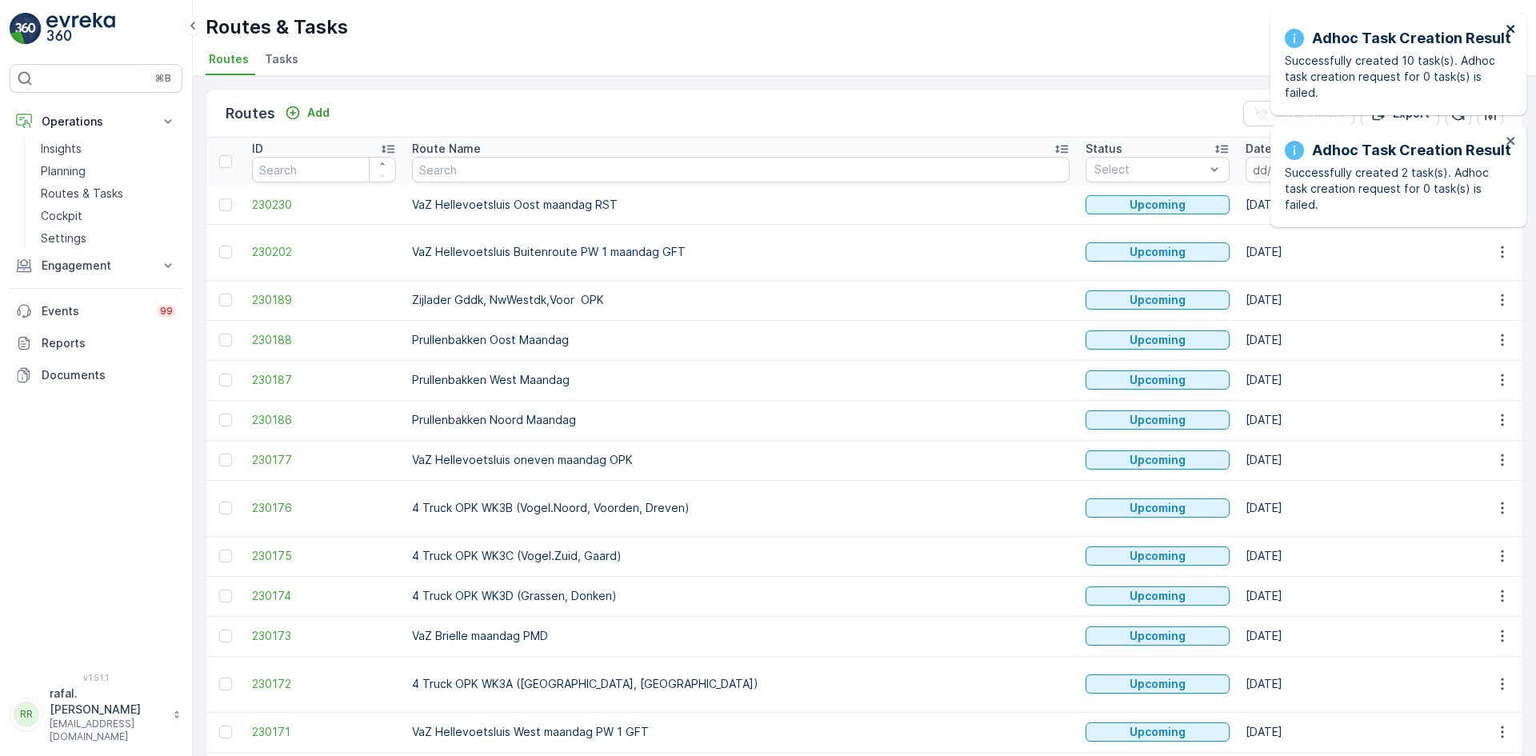
click at [1512, 29] on icon "close" at bounding box center [1511, 28] width 11 height 13
click at [121, 193] on p "Routes & Tasks" at bounding box center [82, 194] width 82 height 16
click at [1246, 161] on input at bounding box center [1301, 170] width 110 height 26
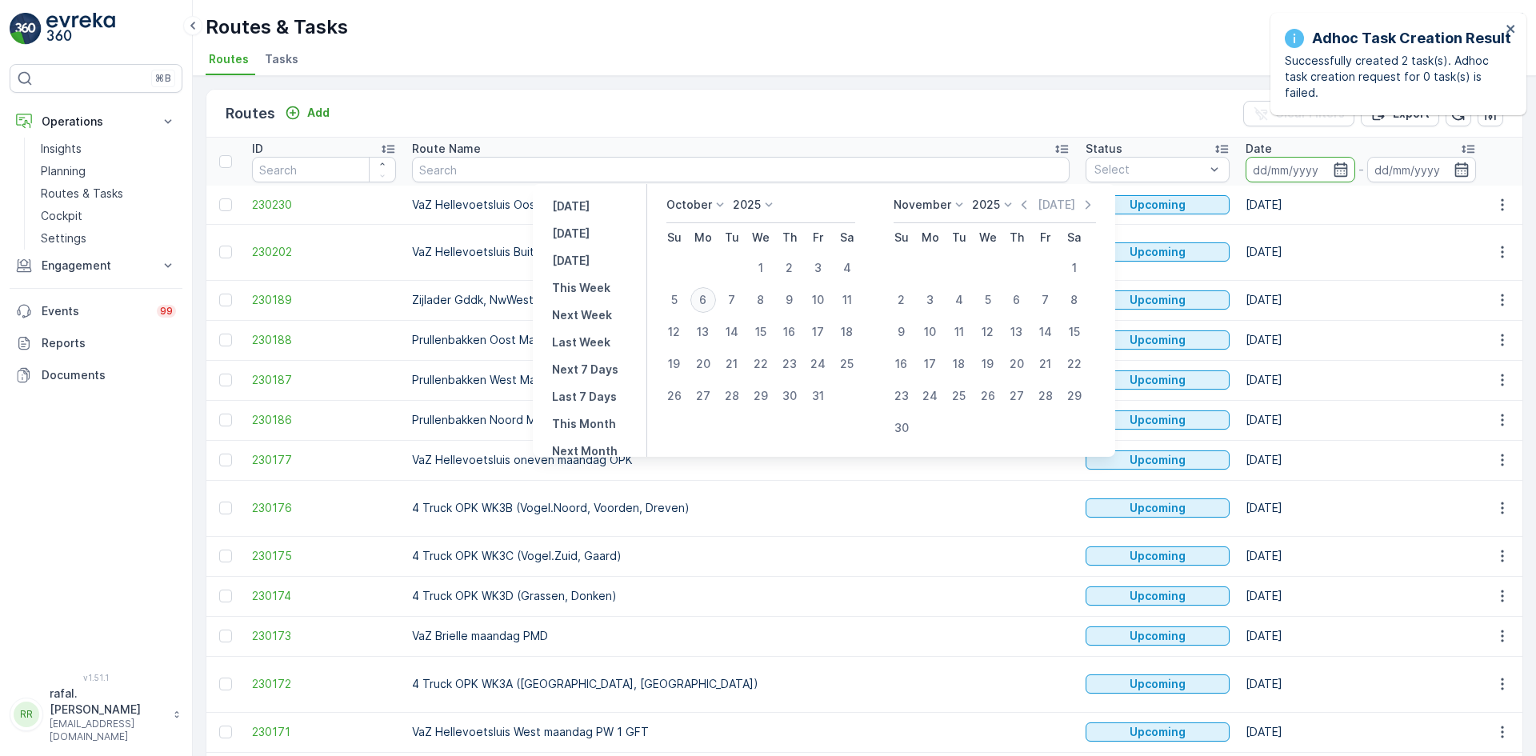
click at [712, 298] on div "6" at bounding box center [704, 300] width 26 height 26
type input "[DATE]"
click at [712, 298] on div "6" at bounding box center [704, 300] width 26 height 26
type input "[DATE]"
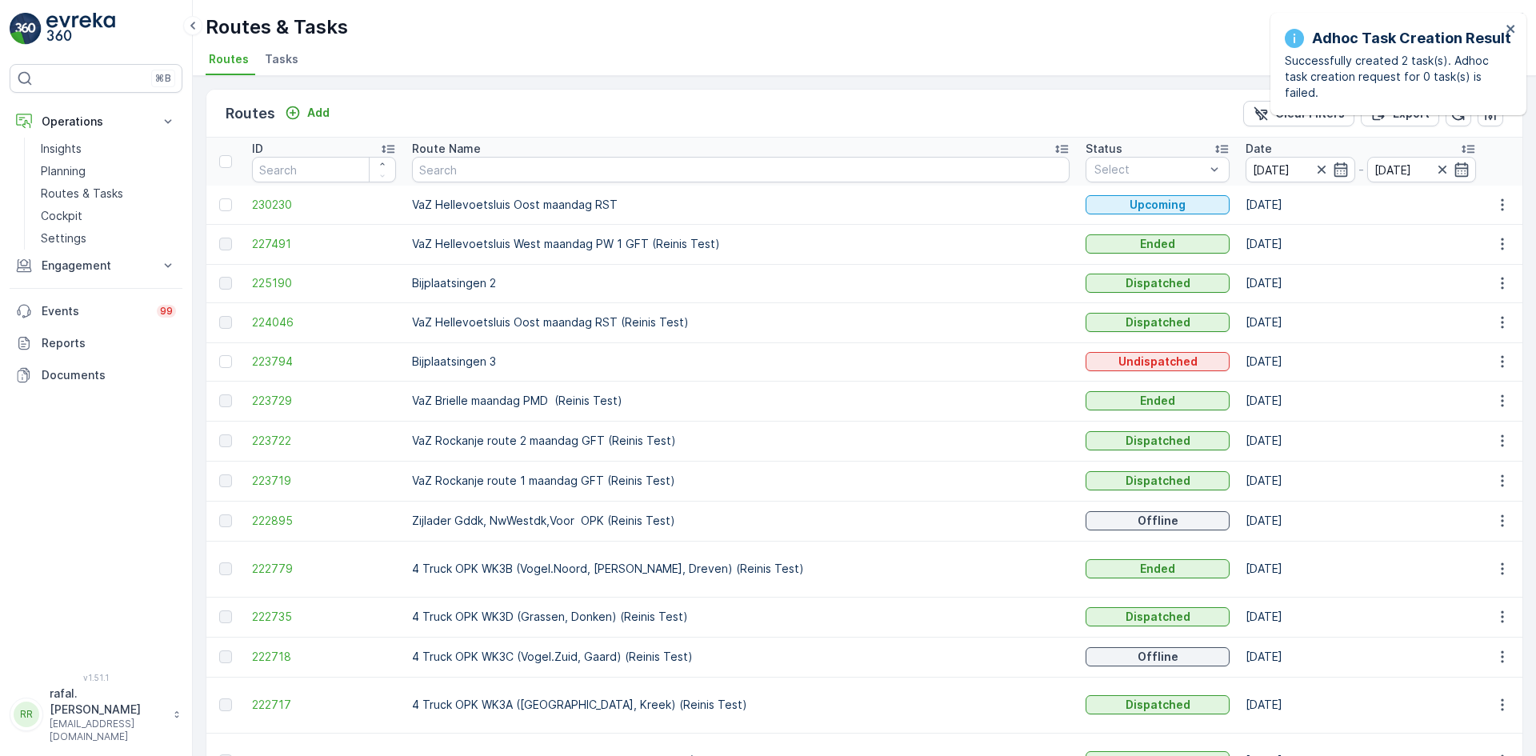
click at [1054, 144] on icon at bounding box center [1062, 149] width 16 height 16
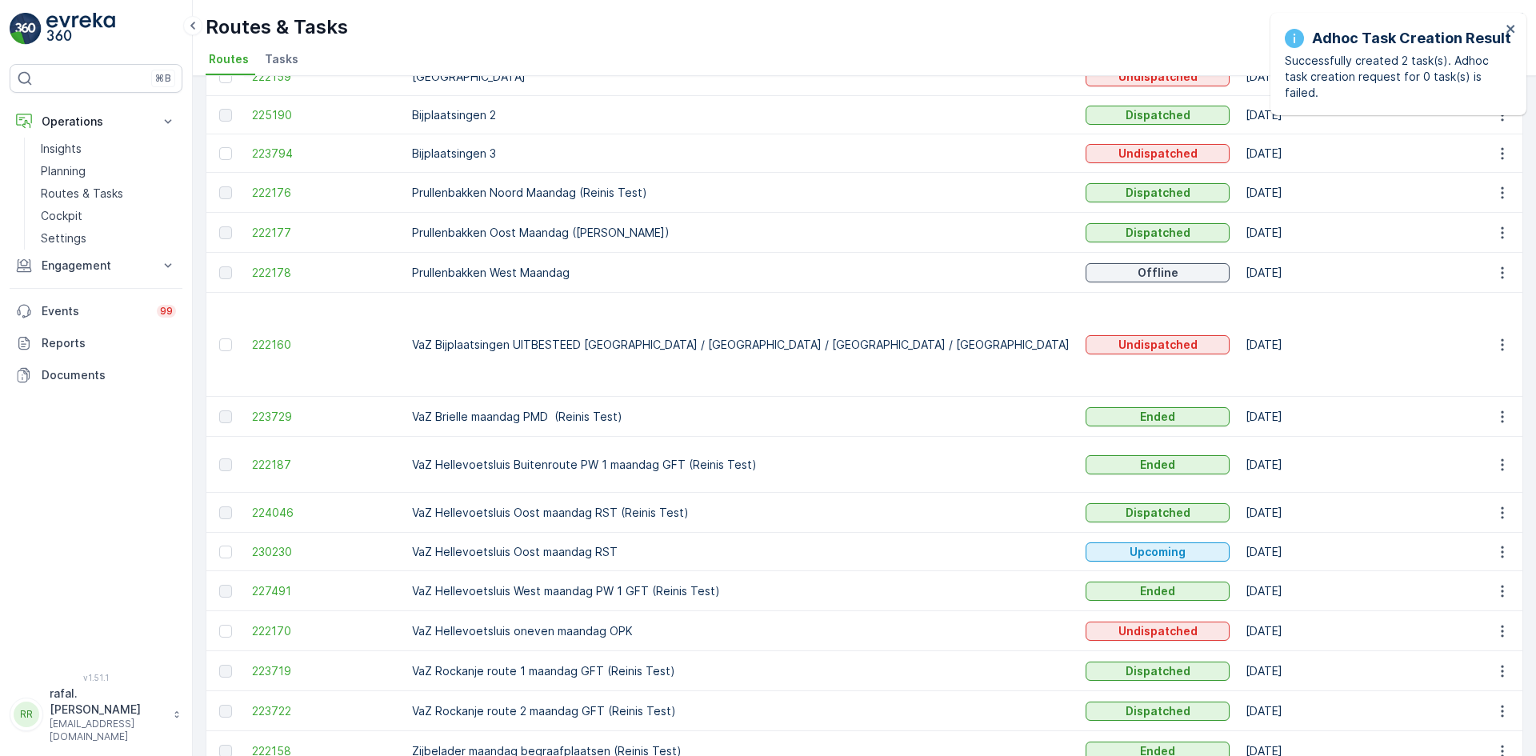
scroll to position [394, 0]
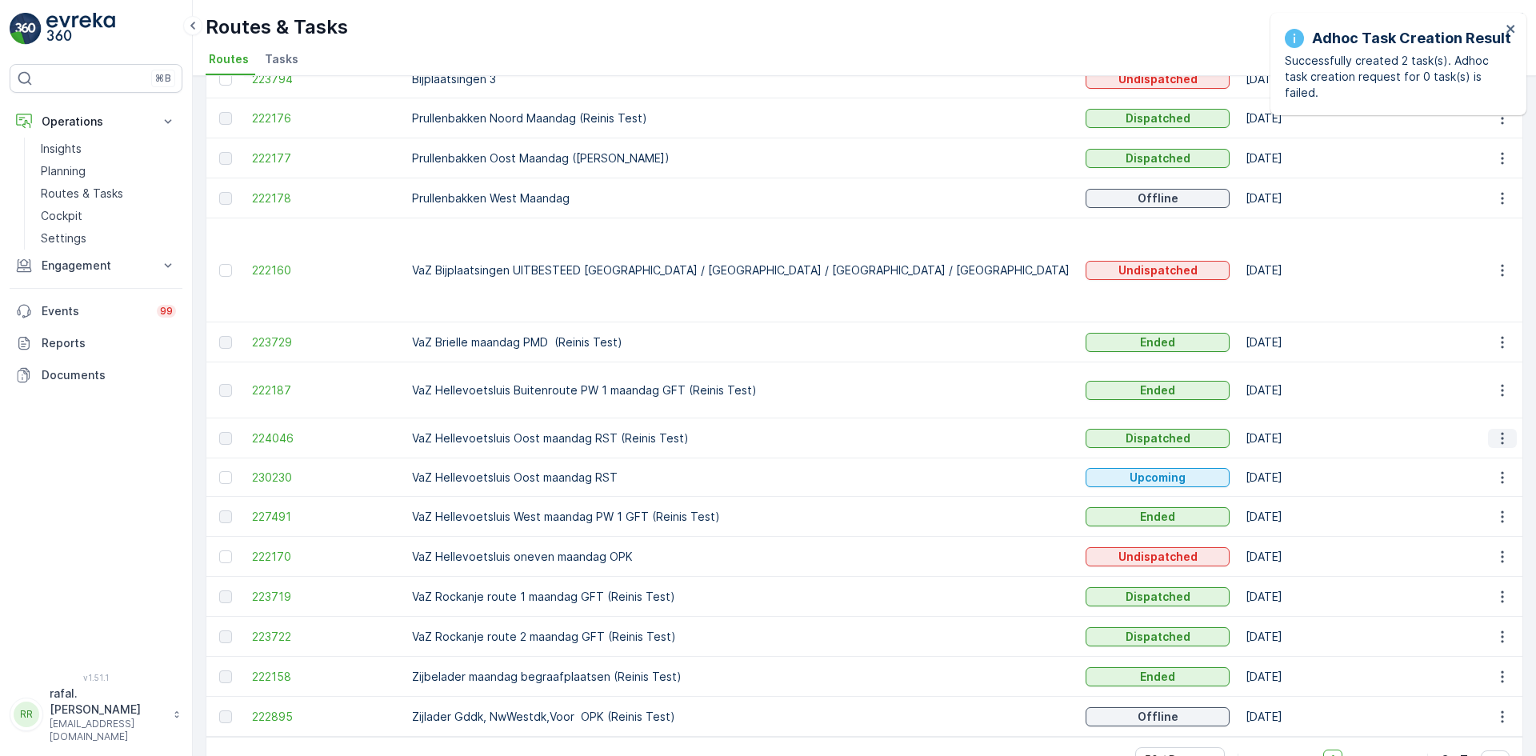
click at [1501, 430] on icon "button" at bounding box center [1503, 438] width 16 height 16
click at [1456, 414] on span "See More Details" at bounding box center [1465, 414] width 93 height 16
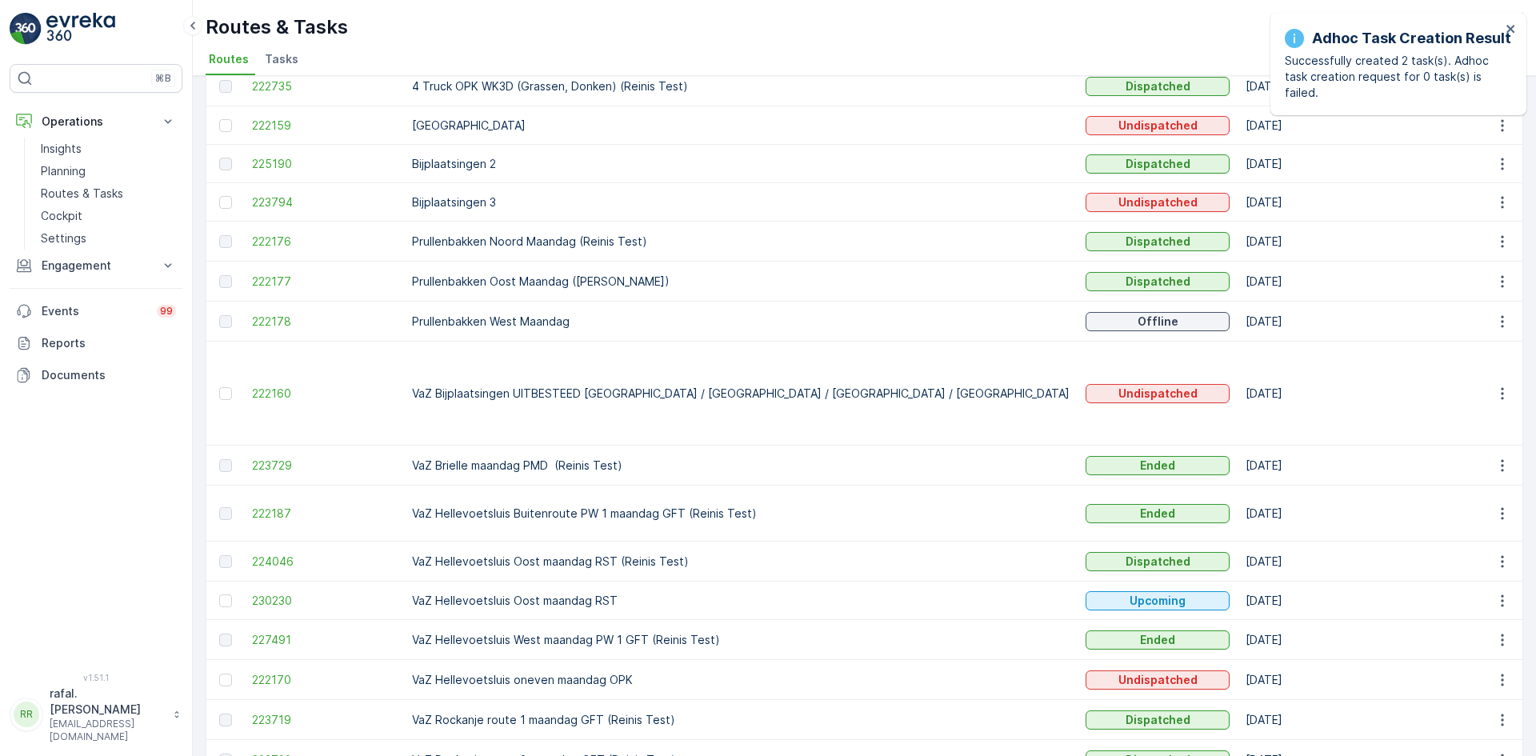
scroll to position [394, 0]
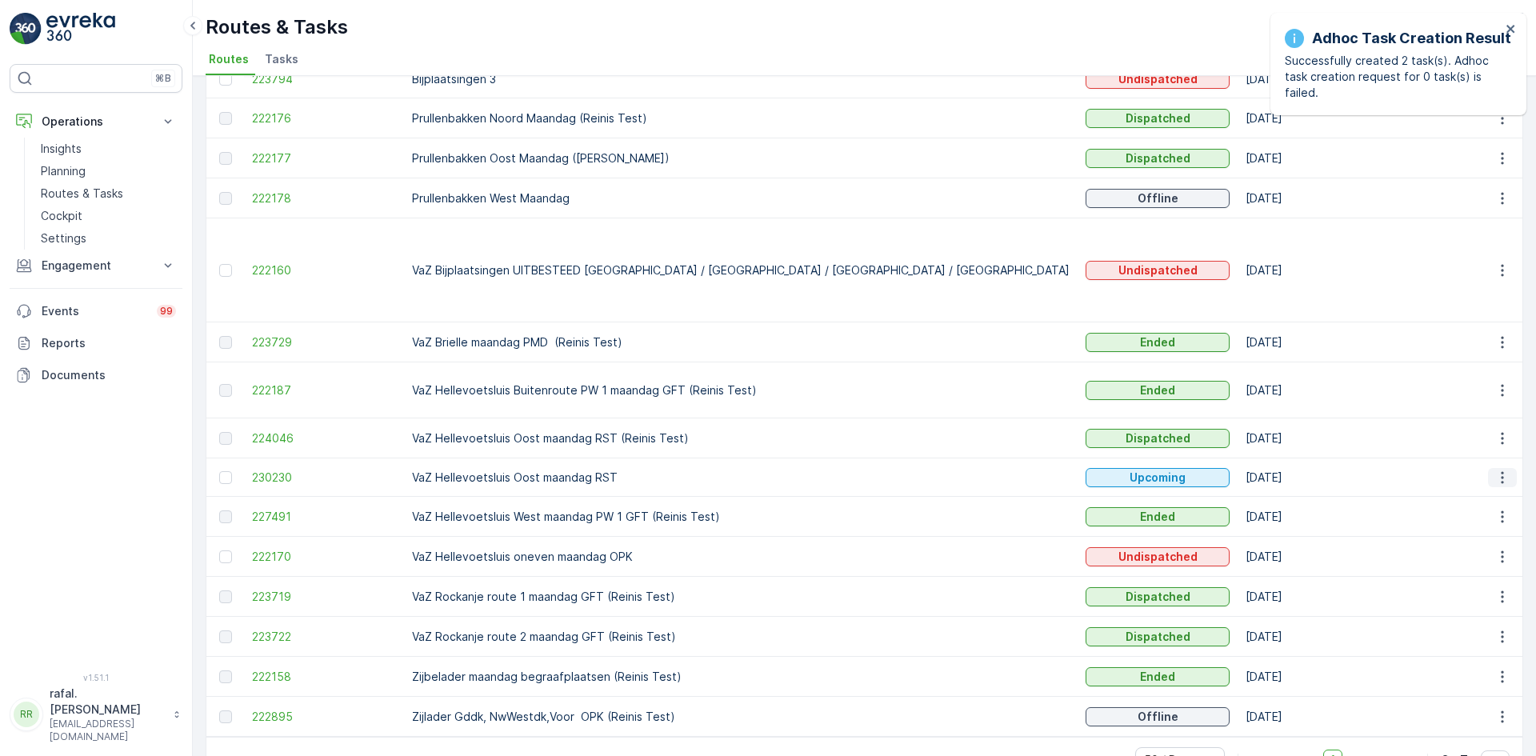
click at [1495, 470] on icon "button" at bounding box center [1503, 478] width 16 height 16
click at [1482, 452] on span "See More Details" at bounding box center [1465, 454] width 93 height 16
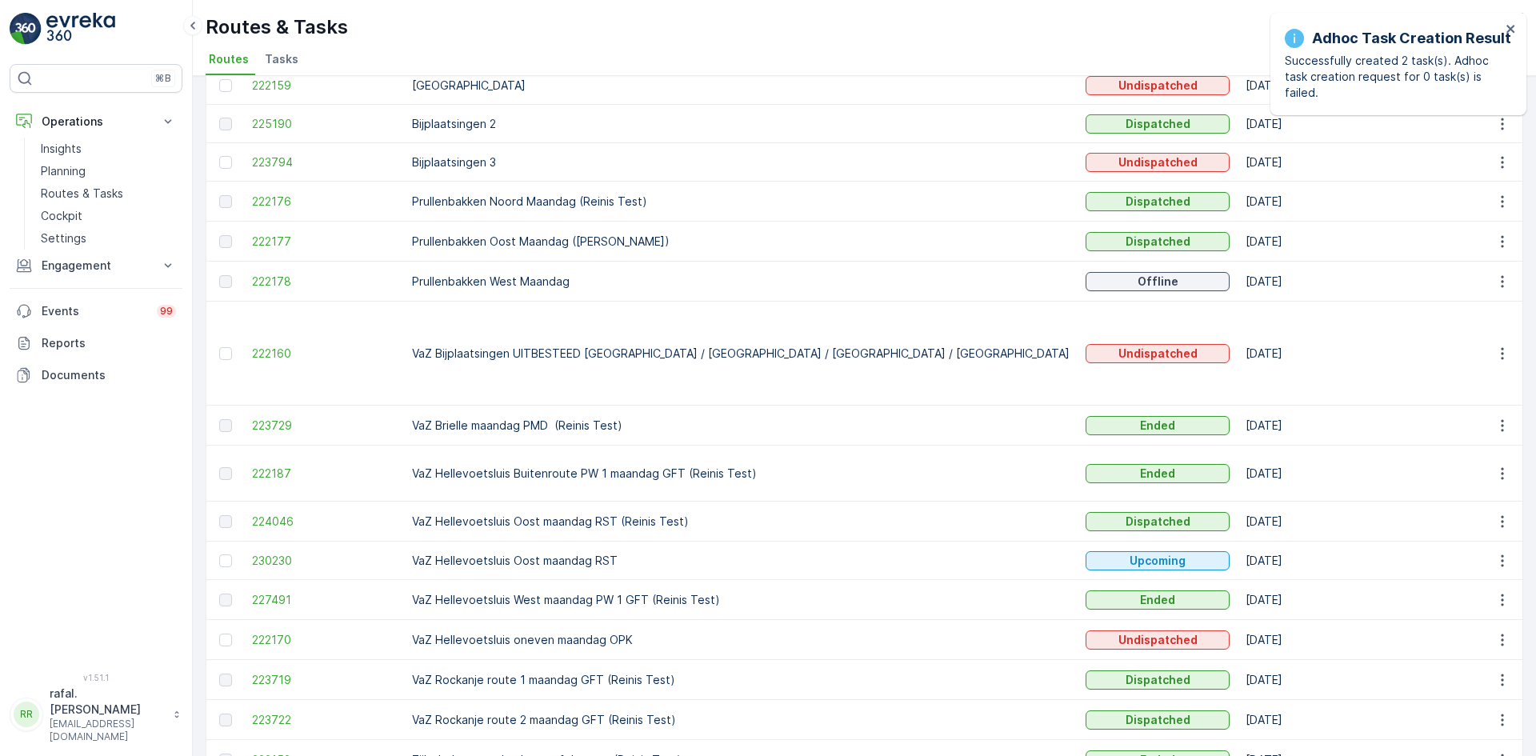
scroll to position [394, 0]
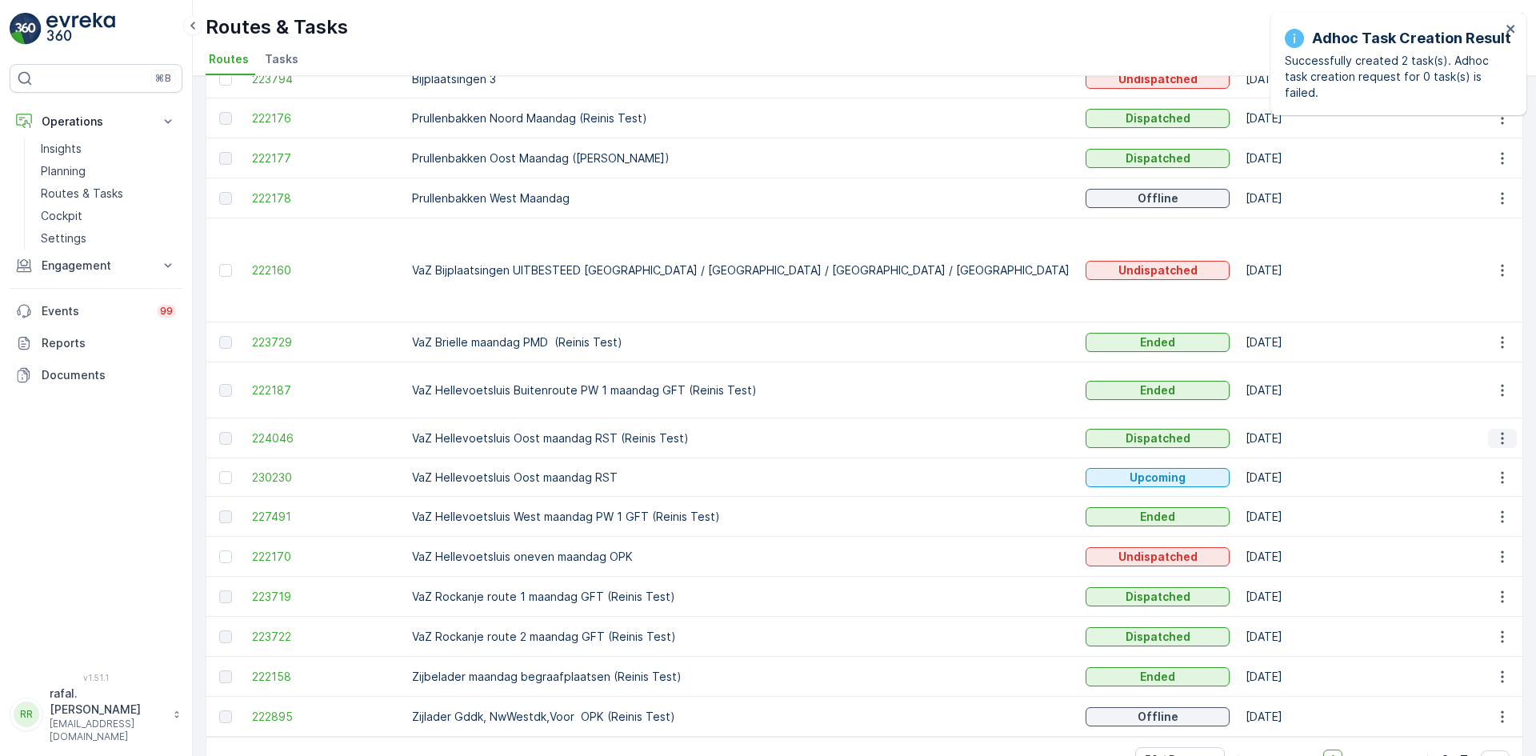
click at [1495, 430] on icon "button" at bounding box center [1503, 438] width 16 height 16
click at [1488, 407] on span "See More Details" at bounding box center [1465, 414] width 93 height 16
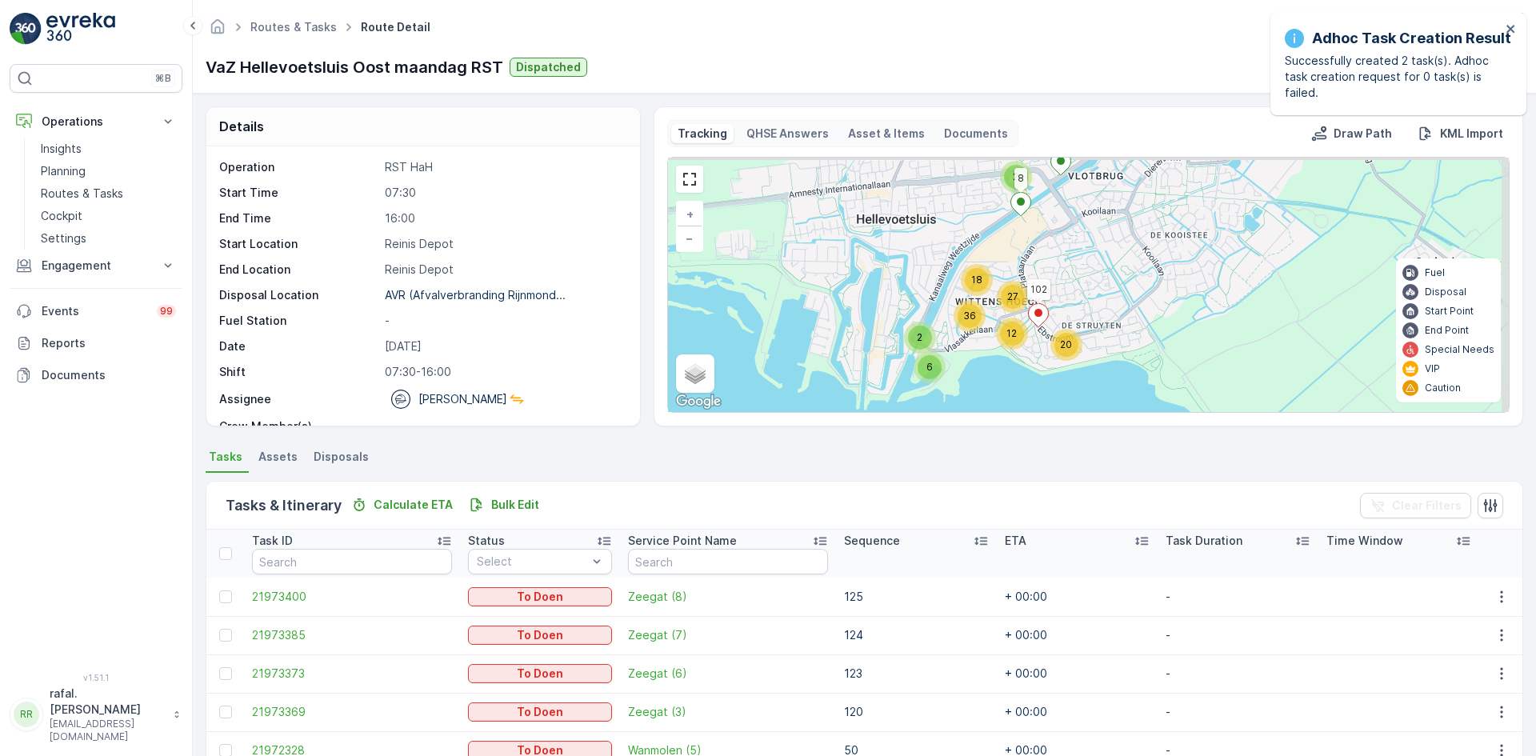
drag, startPoint x: 1105, startPoint y: 241, endPoint x: 1001, endPoint y: 382, distance: 175.7
click at [1001, 382] on div "2 2 6 12 20 27 36 18 1 8 102 + − Satellite Roadmap Terrain Hybrid Leaflet Keybo…" at bounding box center [1088, 285] width 841 height 254
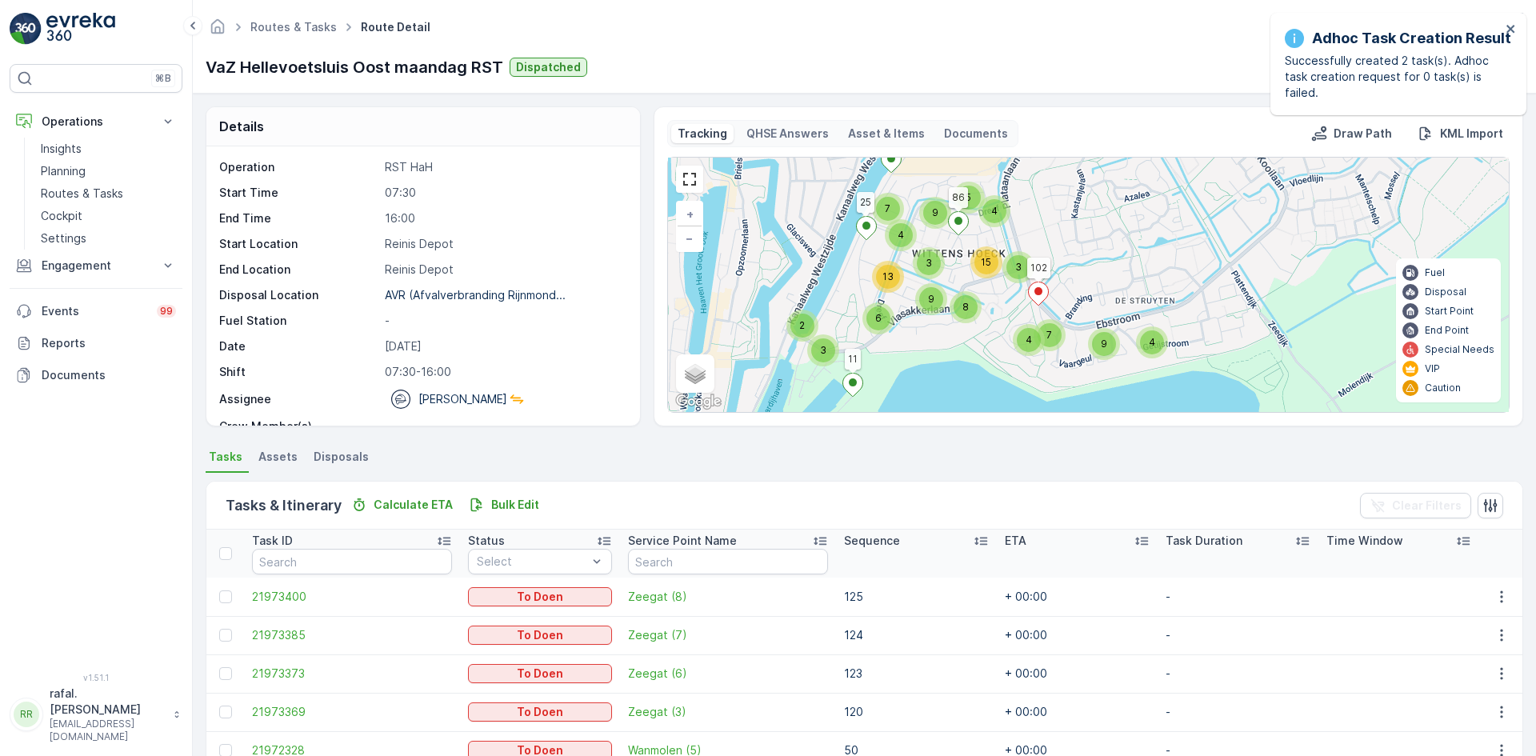
drag, startPoint x: 1170, startPoint y: 186, endPoint x: 1167, endPoint y: 159, distance: 27.4
click at [1167, 159] on div "2 2 3 4 8 7 4 9 5 4 3 15 4 3 6 9 13 7 9 1 8 102 2 3 11 25 7 86 + − Satellite Ro…" at bounding box center [1088, 285] width 841 height 254
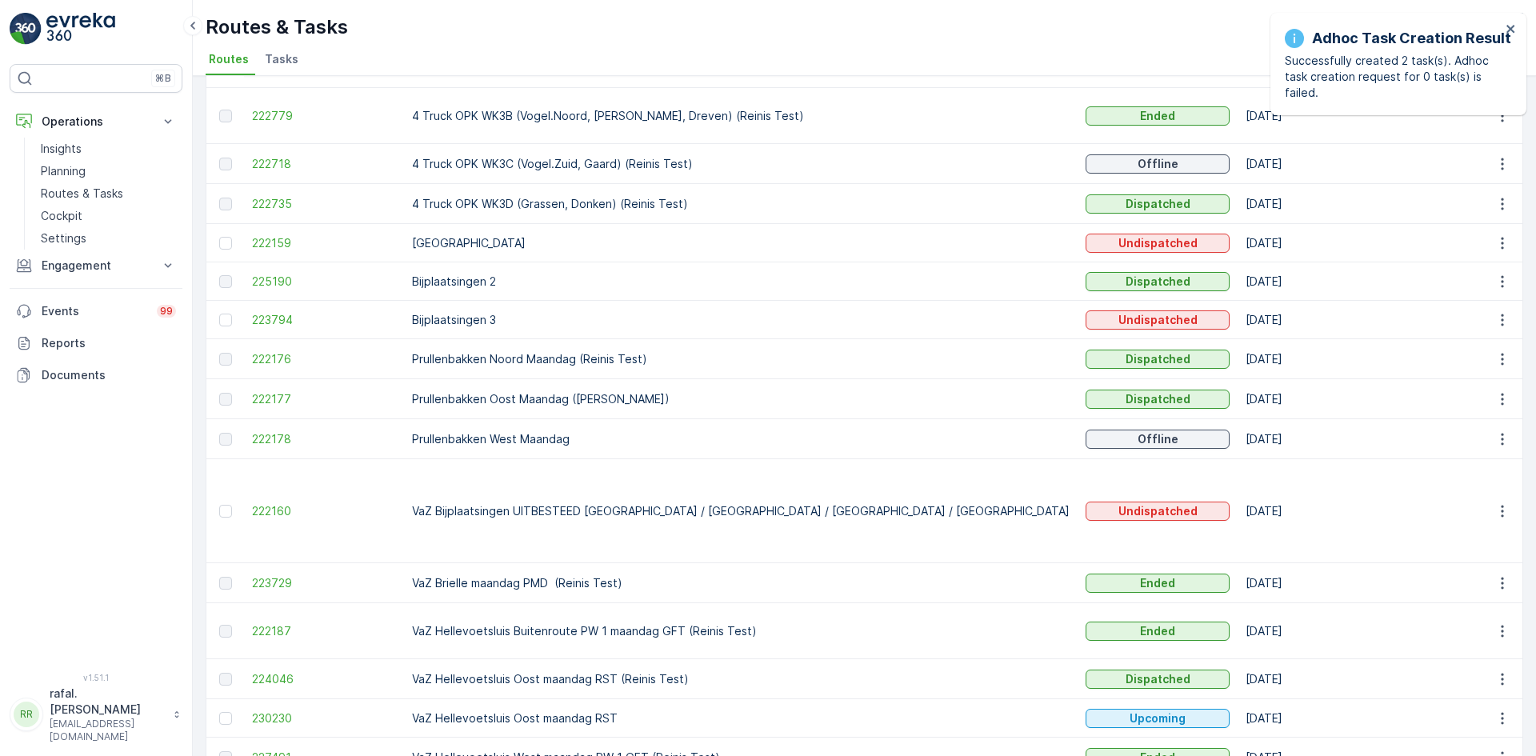
scroll to position [394, 0]
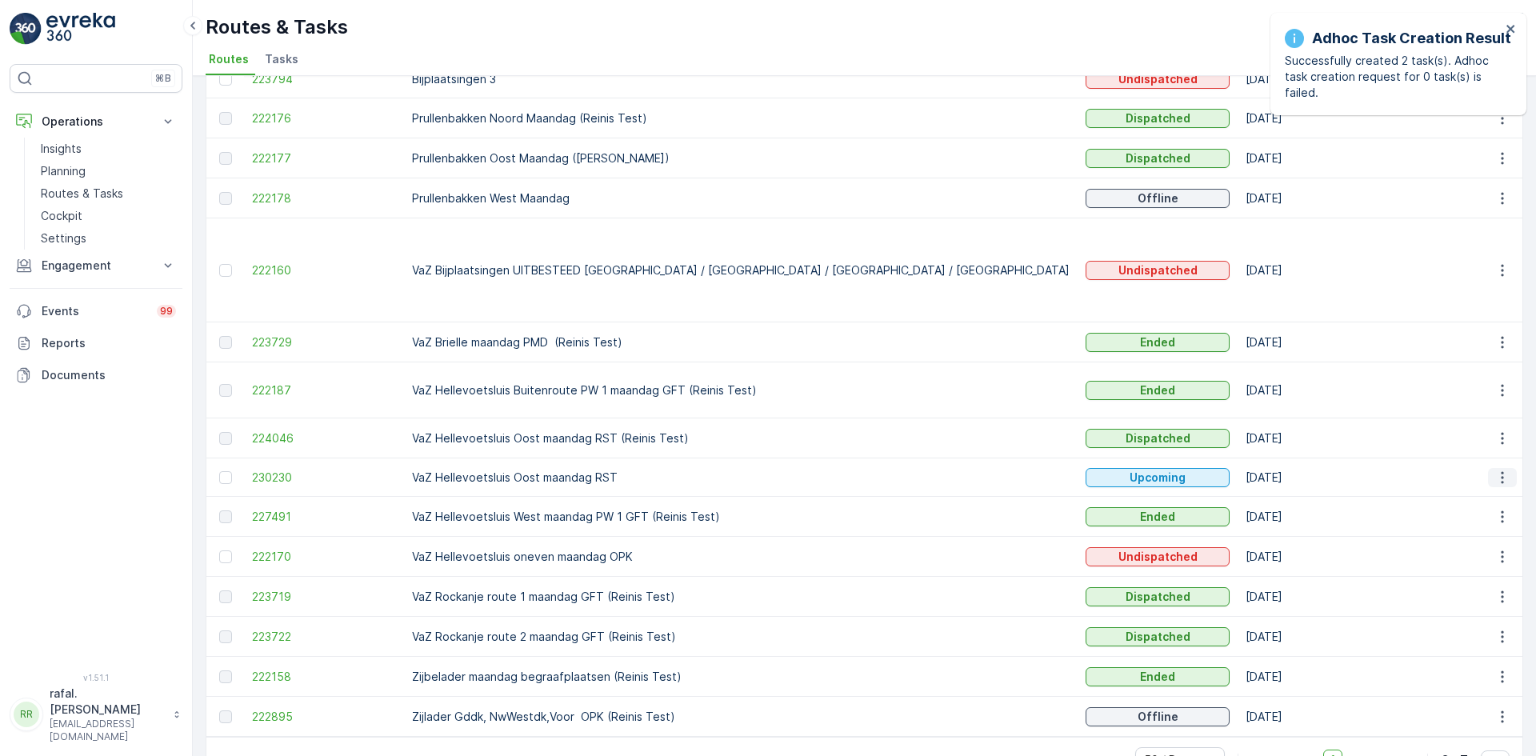
click at [1501, 470] on icon "button" at bounding box center [1503, 478] width 16 height 16
click at [1491, 452] on span "See More Details" at bounding box center [1465, 454] width 93 height 16
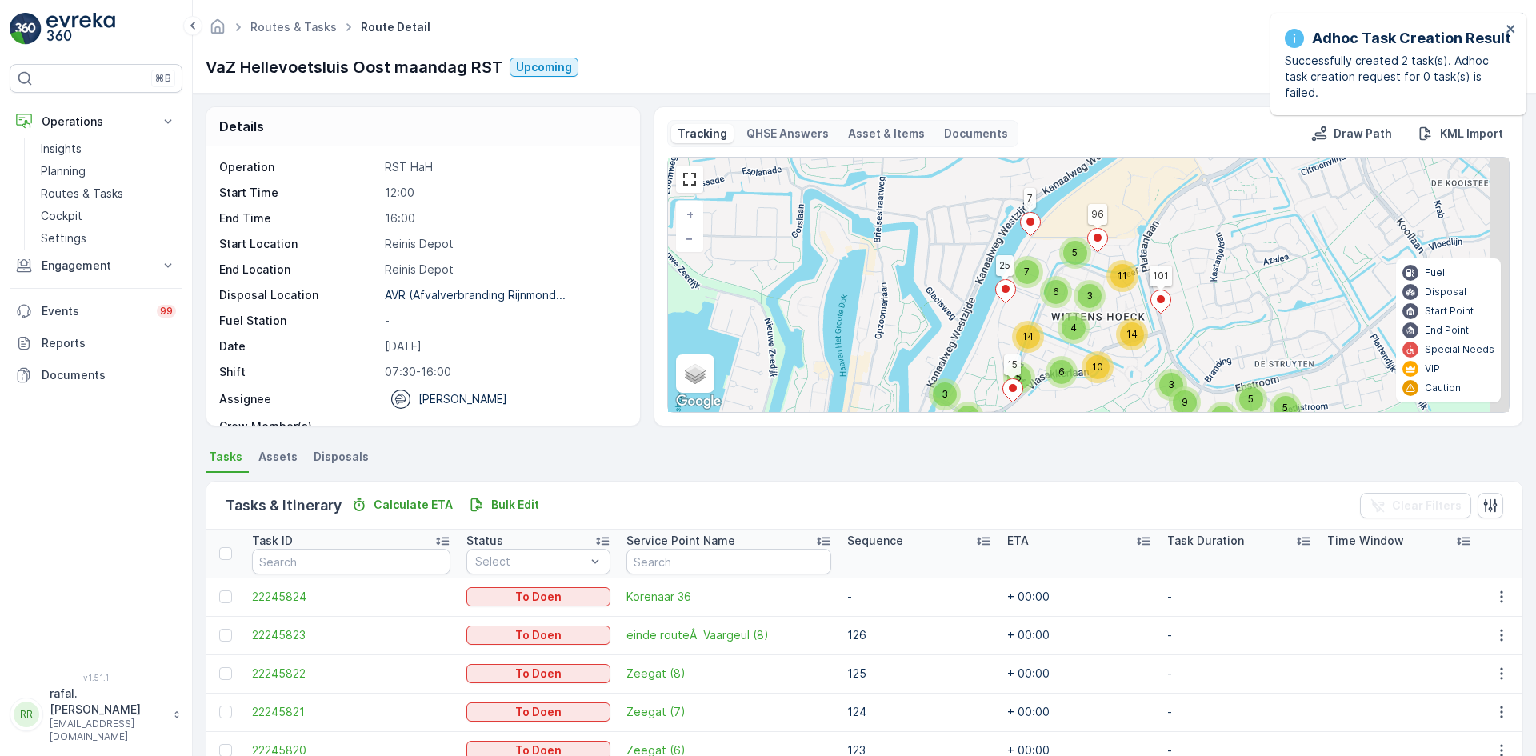
drag, startPoint x: 1119, startPoint y: 355, endPoint x: 1072, endPoint y: 207, distance: 155.1
click at [1087, 229] on icon at bounding box center [1097, 240] width 20 height 23
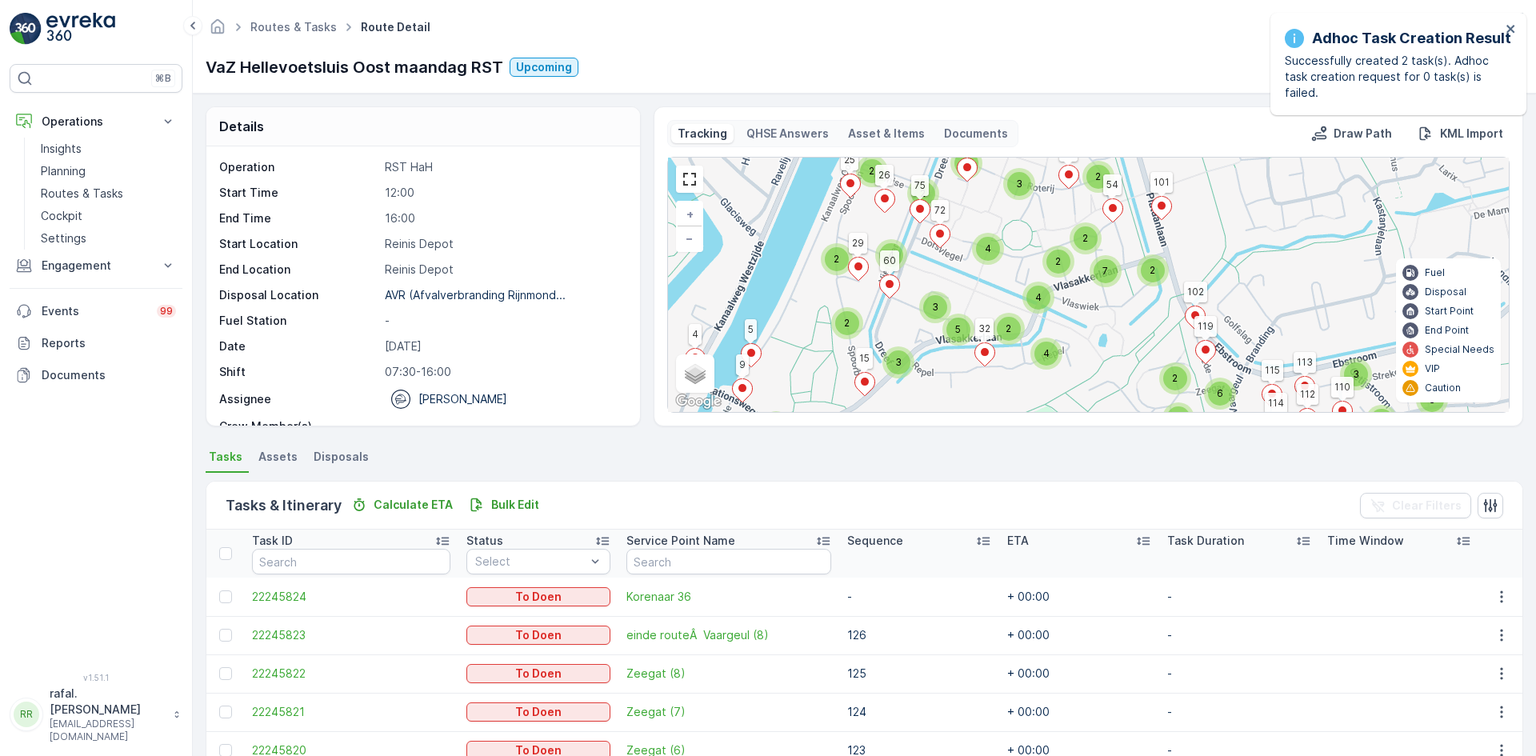
drag, startPoint x: 1155, startPoint y: 366, endPoint x: 1114, endPoint y: 353, distance: 43.8
click at [1115, 344] on div "2 6 2 3 3 2 3 3 2 2 2 5 2 2 2 7 2 4 4 2 3 4 3 2 3 2 4 3 2 2 2 2 2 2 8 1 3 2 101…" at bounding box center [1088, 285] width 841 height 254
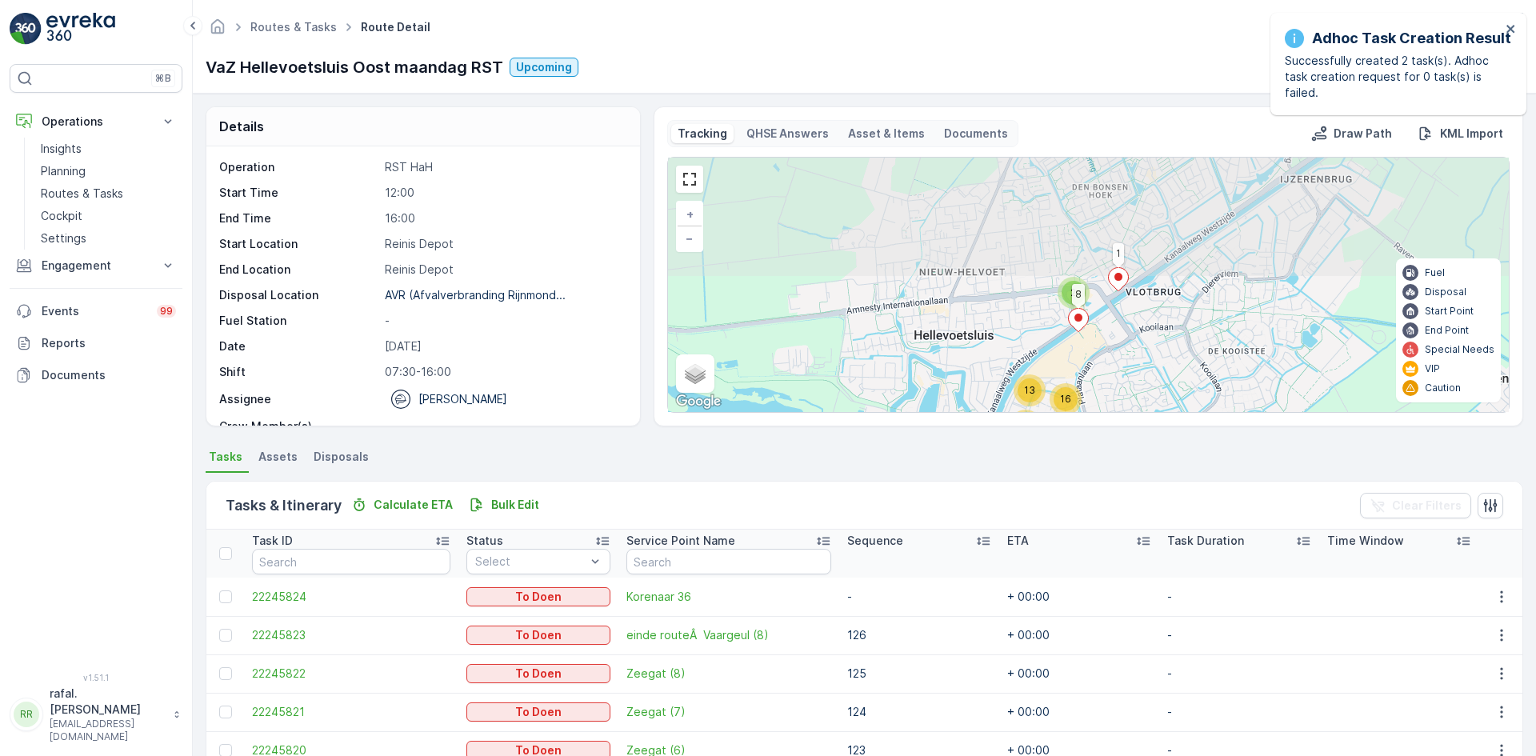
drag, startPoint x: 1152, startPoint y: 306, endPoint x: 1131, endPoint y: 348, distance: 46.5
click at [1131, 352] on div "22 2 3 16 30 30 13 3 6 8 1 + − Satellite Roadmap Terrain Hybrid Leaflet Keyboar…" at bounding box center [1088, 285] width 841 height 254
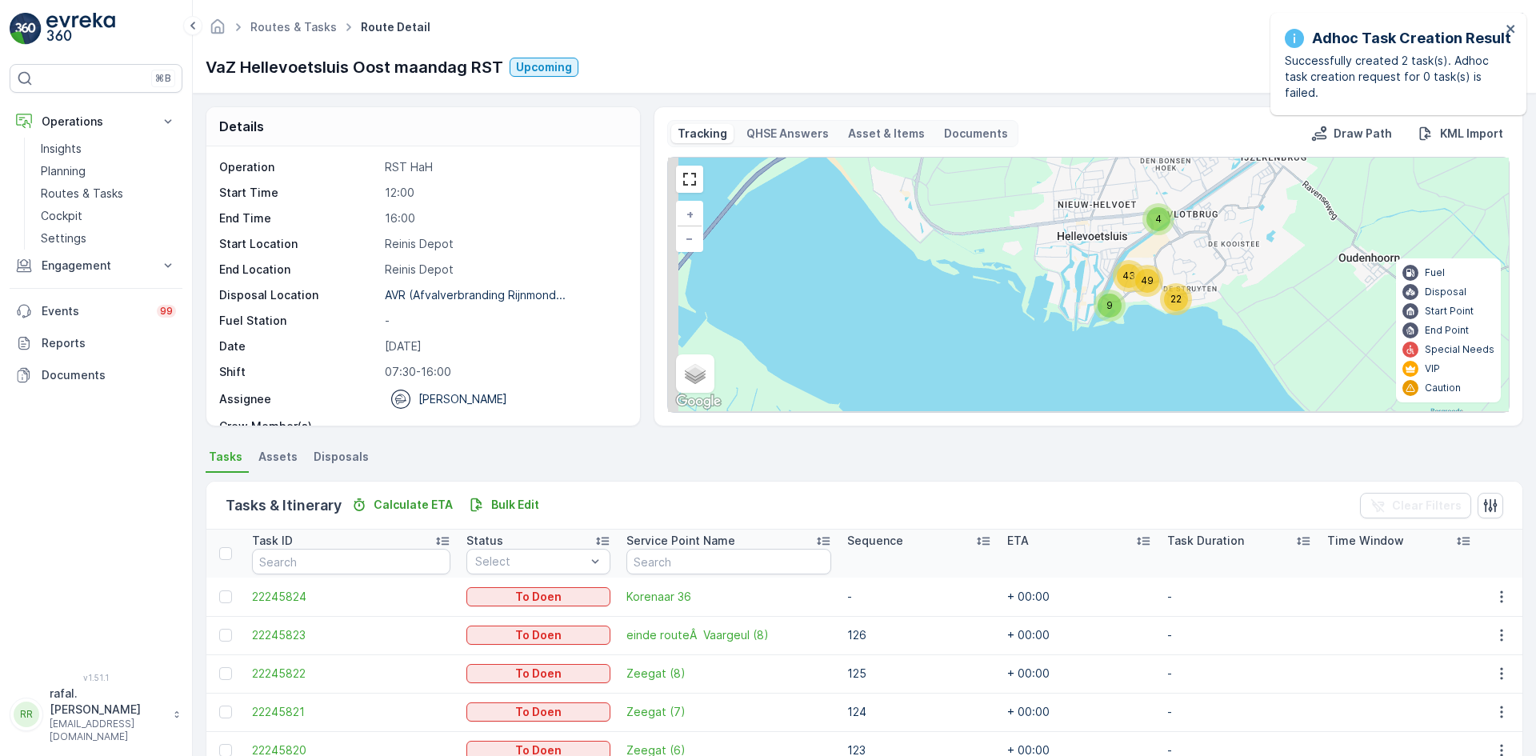
drag, startPoint x: 1196, startPoint y: 314, endPoint x: 1211, endPoint y: 266, distance: 49.6
click at [1211, 266] on div "22 4 49 43 9 + − Satellite Roadmap Terrain Hybrid Leaflet Keyboard shortcuts Ma…" at bounding box center [1088, 285] width 841 height 254
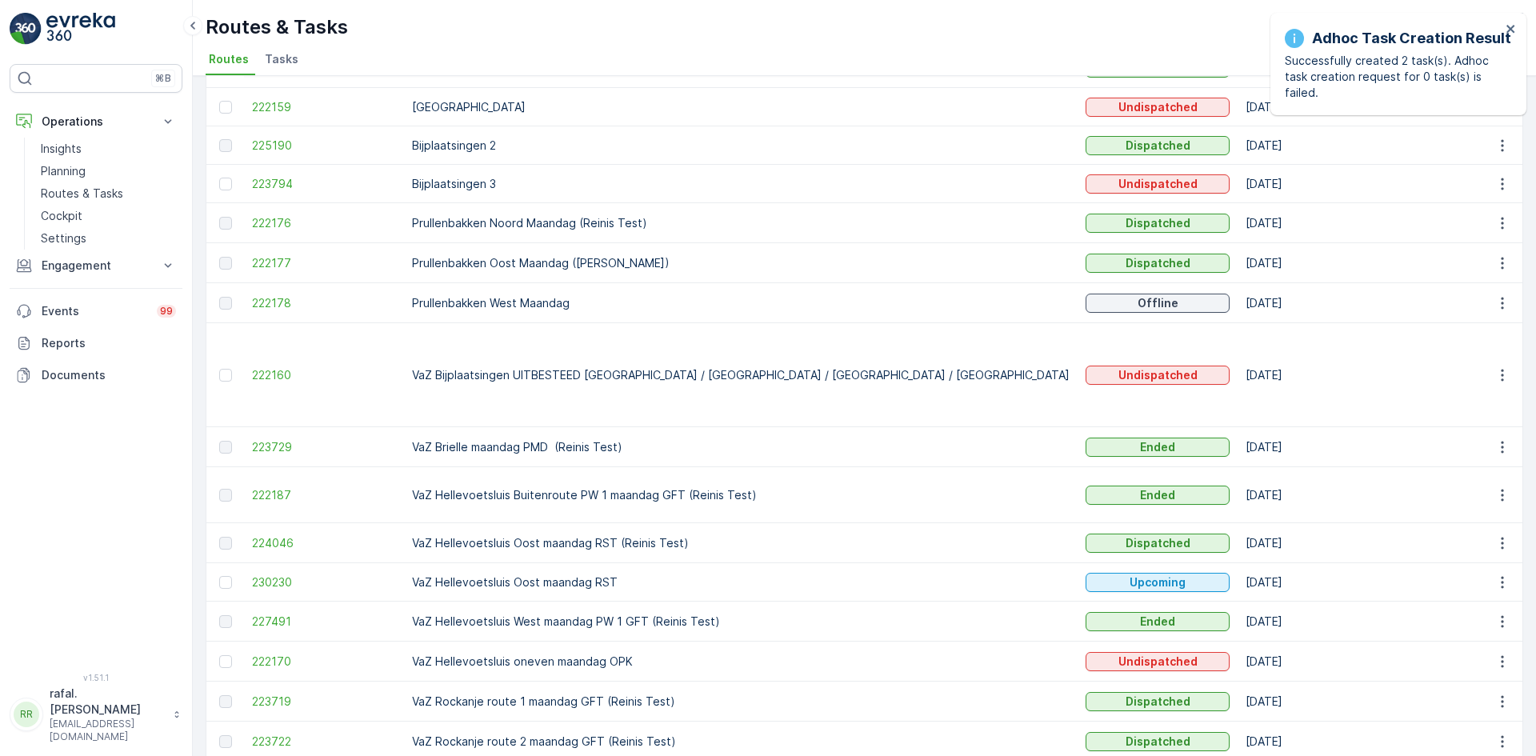
scroll to position [320, 0]
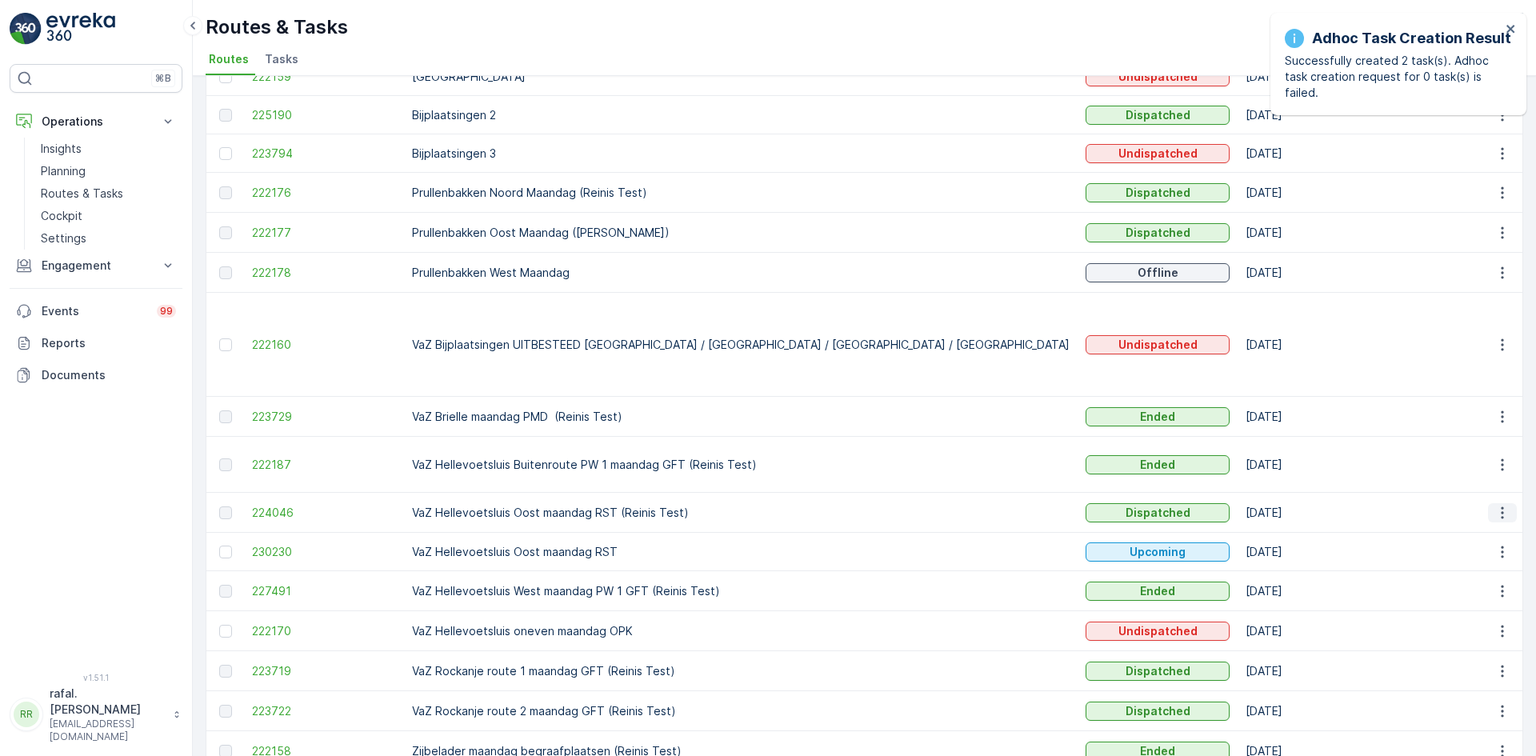
click at [1496, 505] on icon "button" at bounding box center [1503, 513] width 16 height 16
click at [1438, 487] on span "See More Details" at bounding box center [1465, 489] width 93 height 16
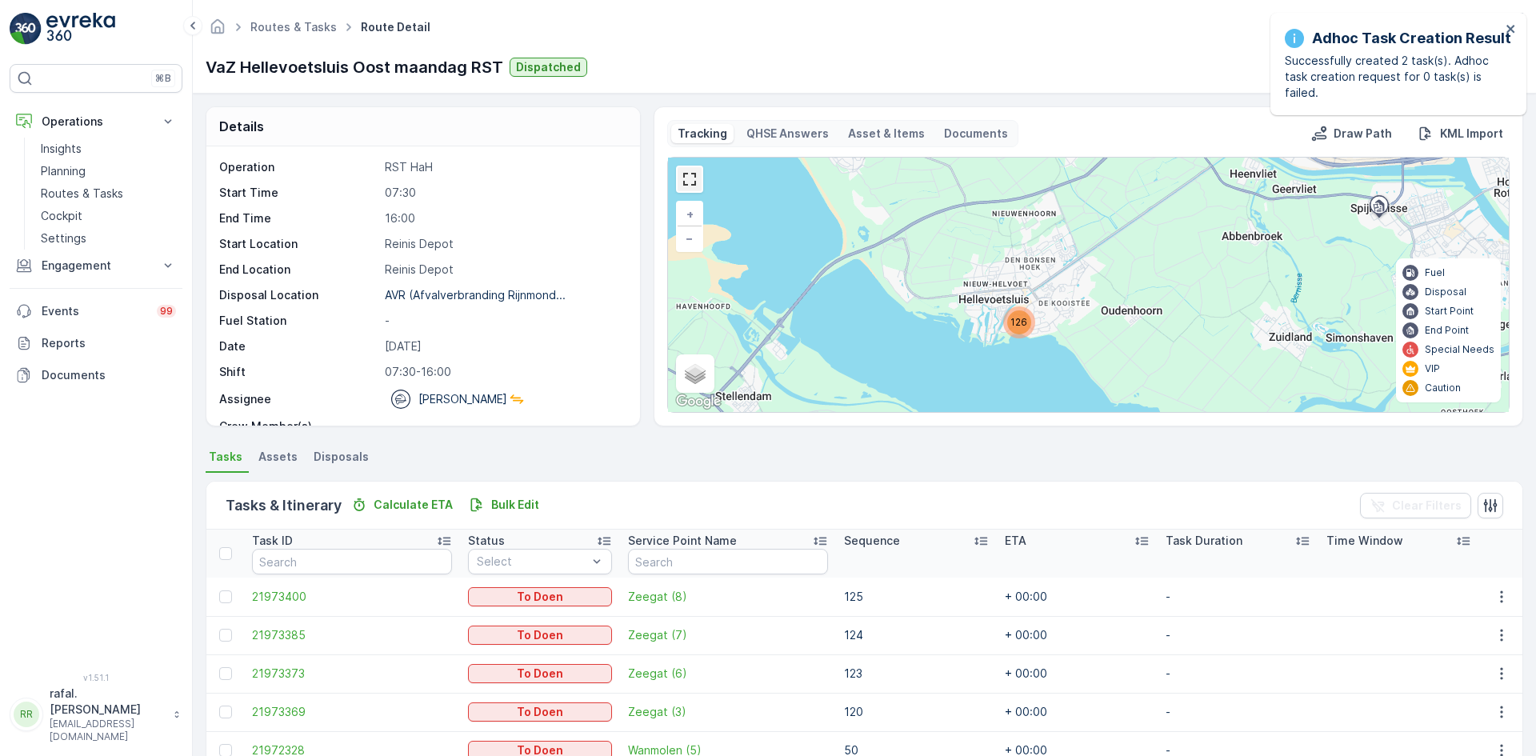
click at [686, 182] on link at bounding box center [690, 179] width 24 height 24
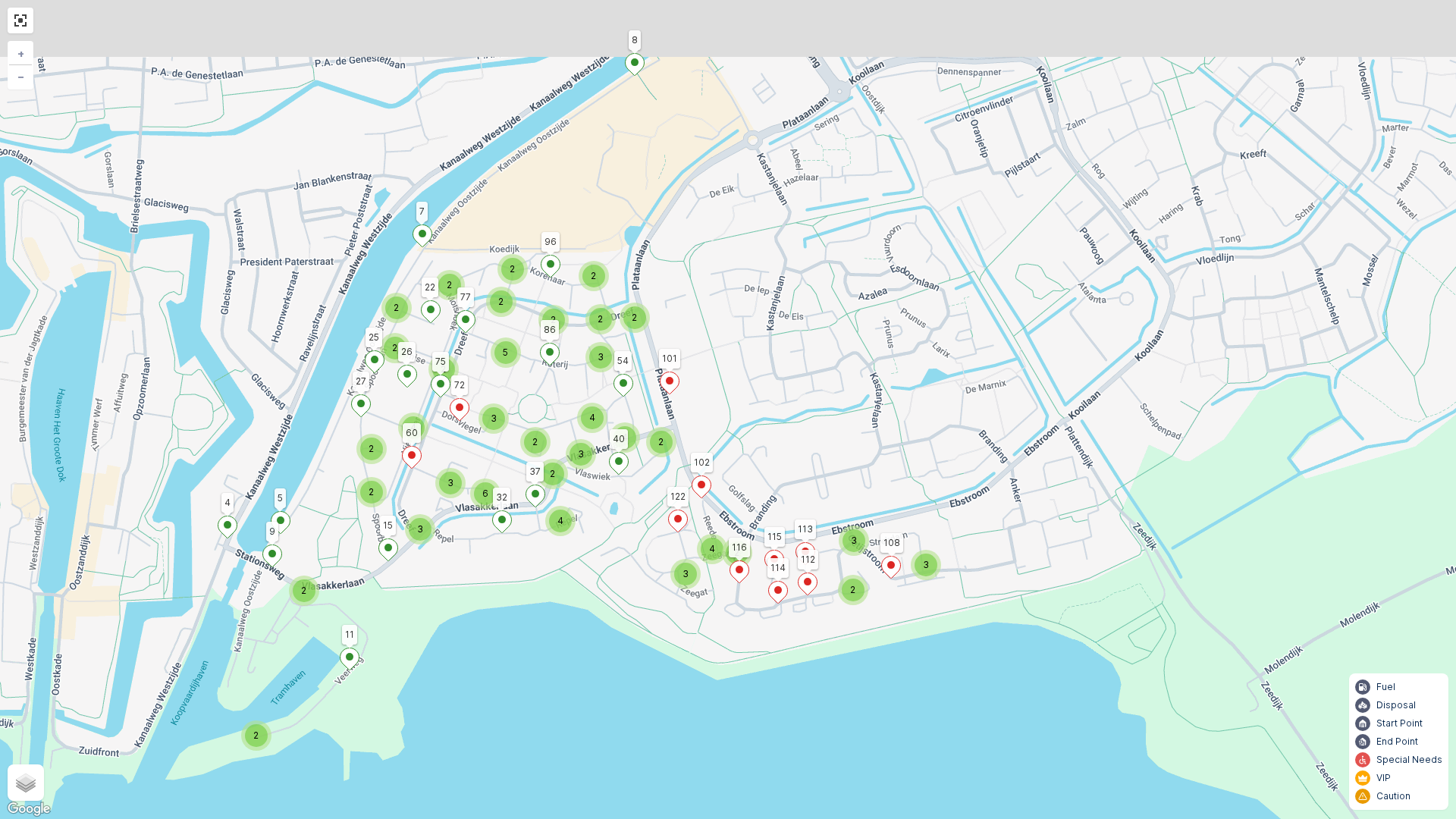
drag, startPoint x: 702, startPoint y: 255, endPoint x: 634, endPoint y: 502, distance: 256.2
click at [632, 502] on div "2 2 3 2 4 2 4 3 2 3 2 2 2 2 2 4 3 3 4 2 3 2 3 2 6 2 3 4 2 2 2 2 2 5 1 8 102 2 3…" at bounding box center [728, 410] width 1456 height 819
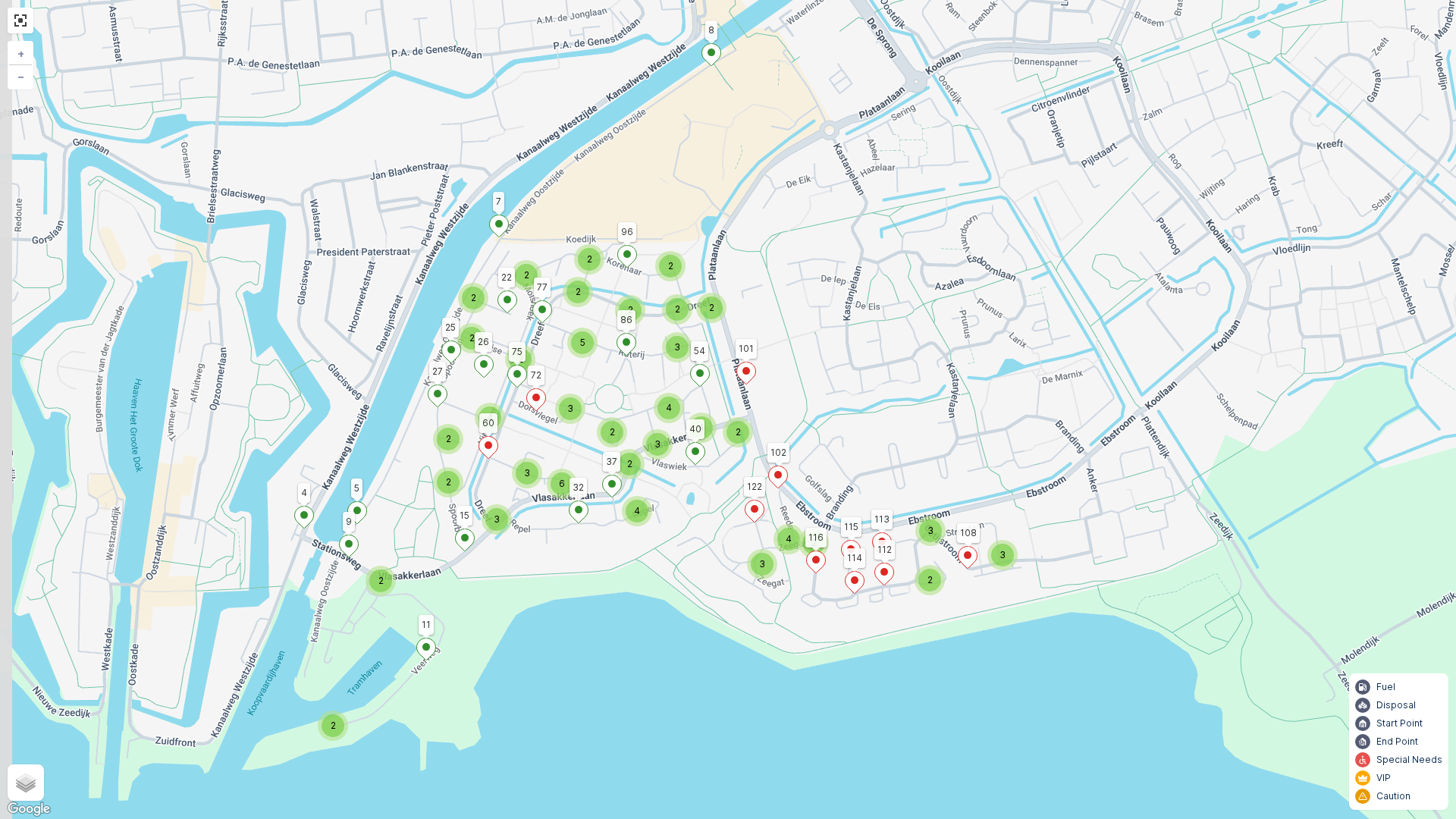
drag, startPoint x: 900, startPoint y: 407, endPoint x: 999, endPoint y: 380, distance: 102.6
click at [985, 387] on div "2 2 3 2 4 2 4 3 2 3 2 2 2 2 2 4 3 3 4 2 3 2 3 2 6 2 3 4 2 2 2 2 2 5 1 8 102 2 3…" at bounding box center [728, 410] width 1456 height 819
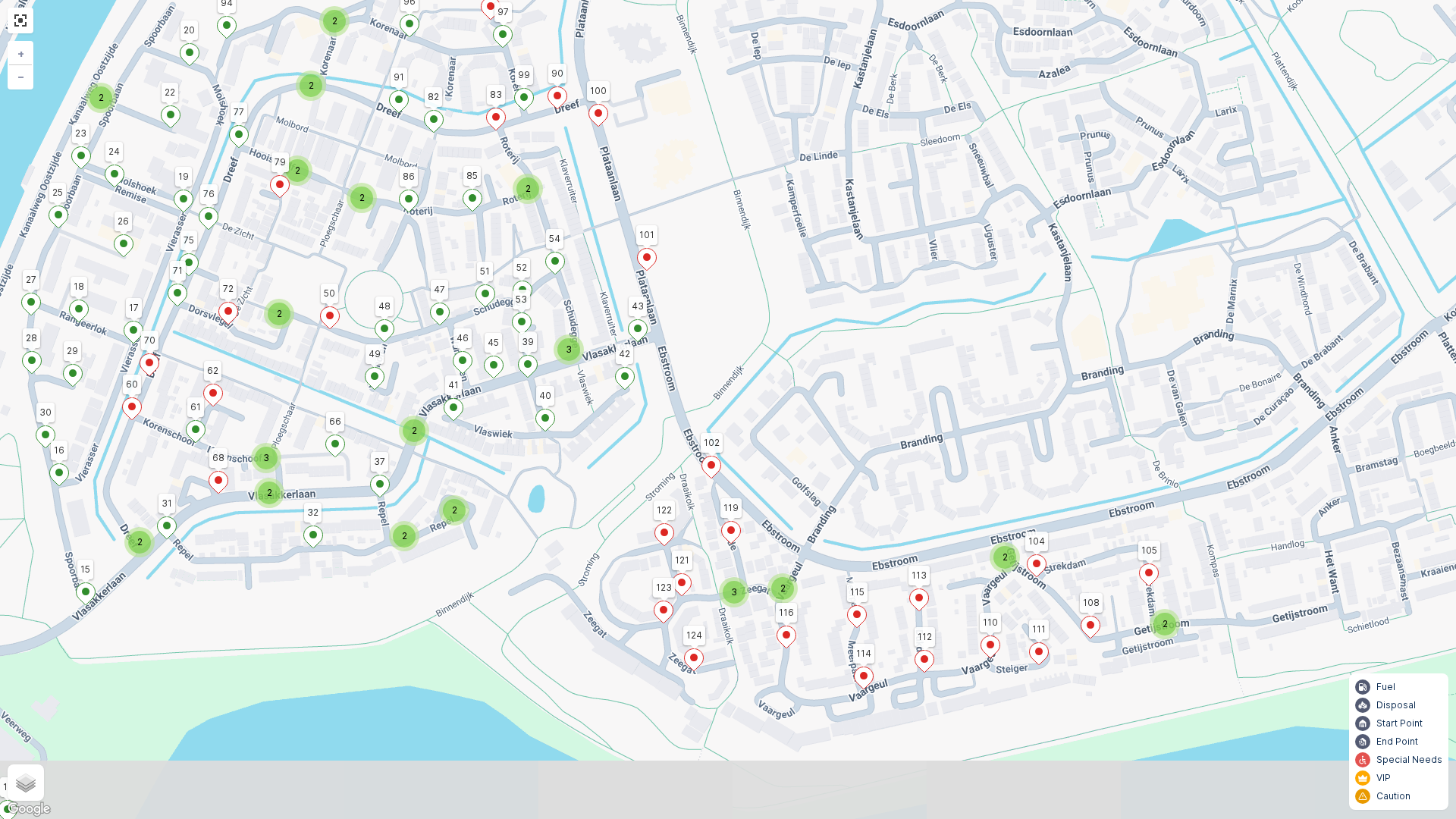
drag, startPoint x: 864, startPoint y: 464, endPoint x: 981, endPoint y: 367, distance: 152.0
click at [979, 370] on div "2 2 2 2 2 3 2 2 3 2 2 2 3 2 2 2 2 2 2 1 8 102 2 3 11 25 7 86 4 5 9 122 40 37 11…" at bounding box center [728, 410] width 1456 height 819
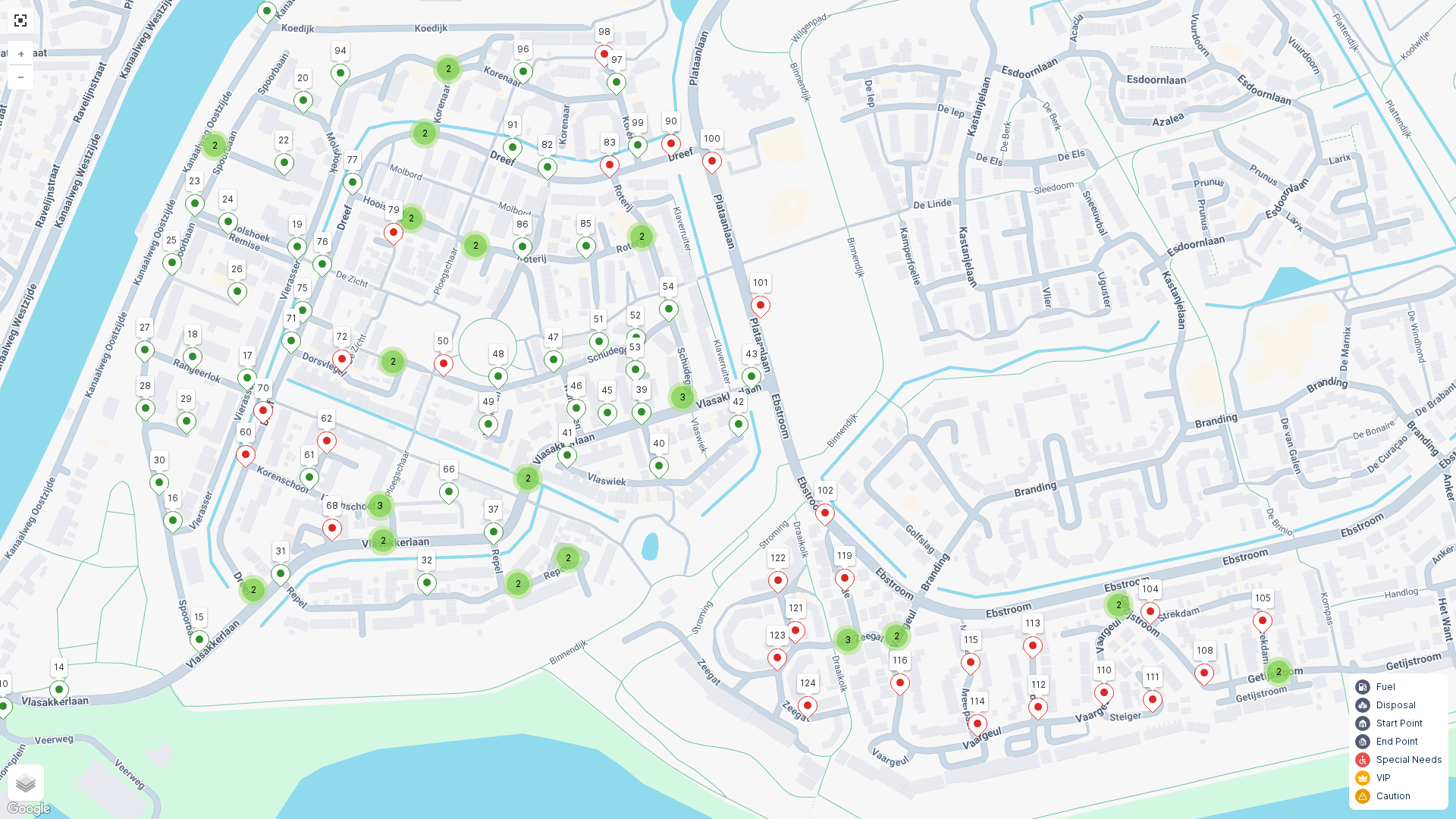
drag, startPoint x: 1060, startPoint y: 328, endPoint x: 1061, endPoint y: 428, distance: 100.0
click at [1061, 428] on div "2 2 2 2 2 3 2 2 3 2 2 2 3 2 2 2 2 2 2 1 8 102 2 3 11 25 7 86 4 5 9 122 40 37 11…" at bounding box center [728, 410] width 1456 height 819
click at [15, 21] on link at bounding box center [21, 21] width 23 height 23
